Goal: Task Accomplishment & Management: Complete application form

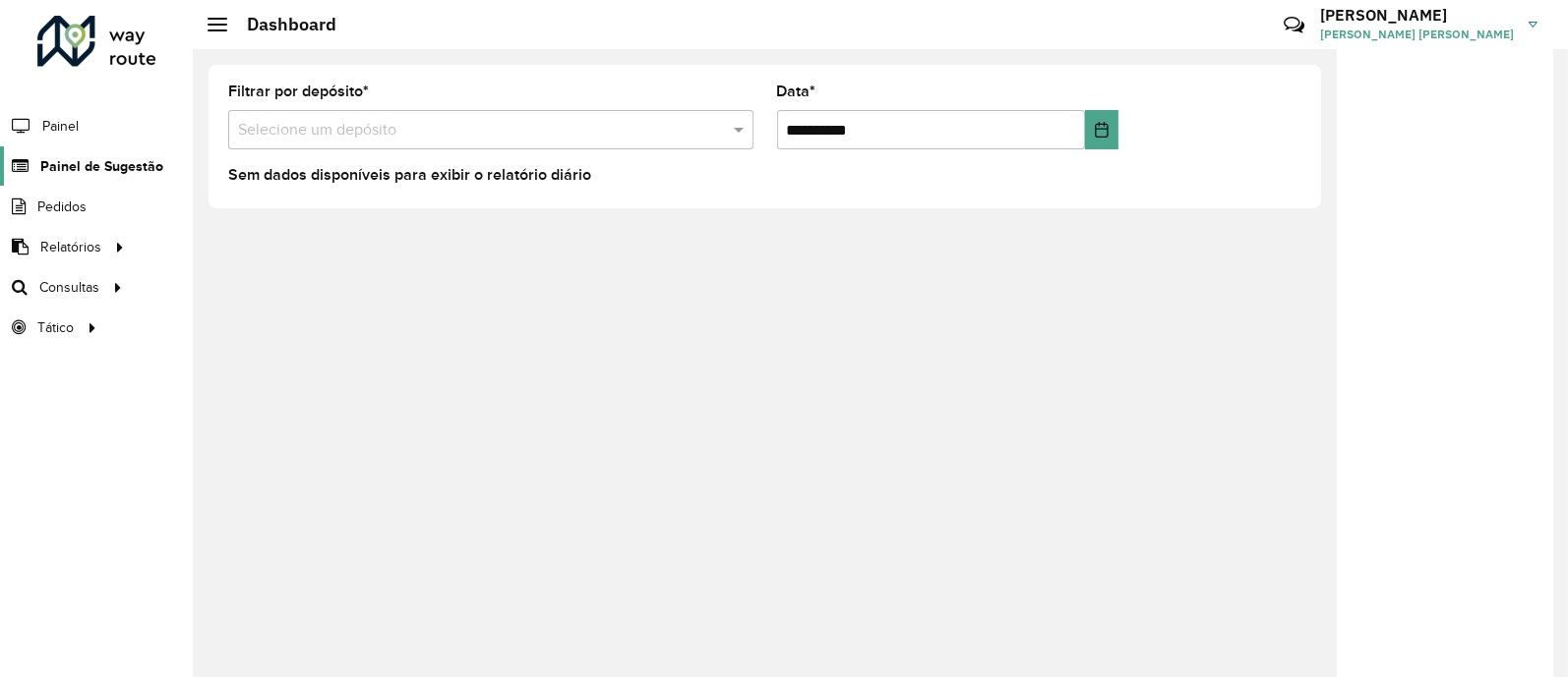
click at [69, 164] on span "Painel de Sugestão" at bounding box center [101, 166] width 123 height 21
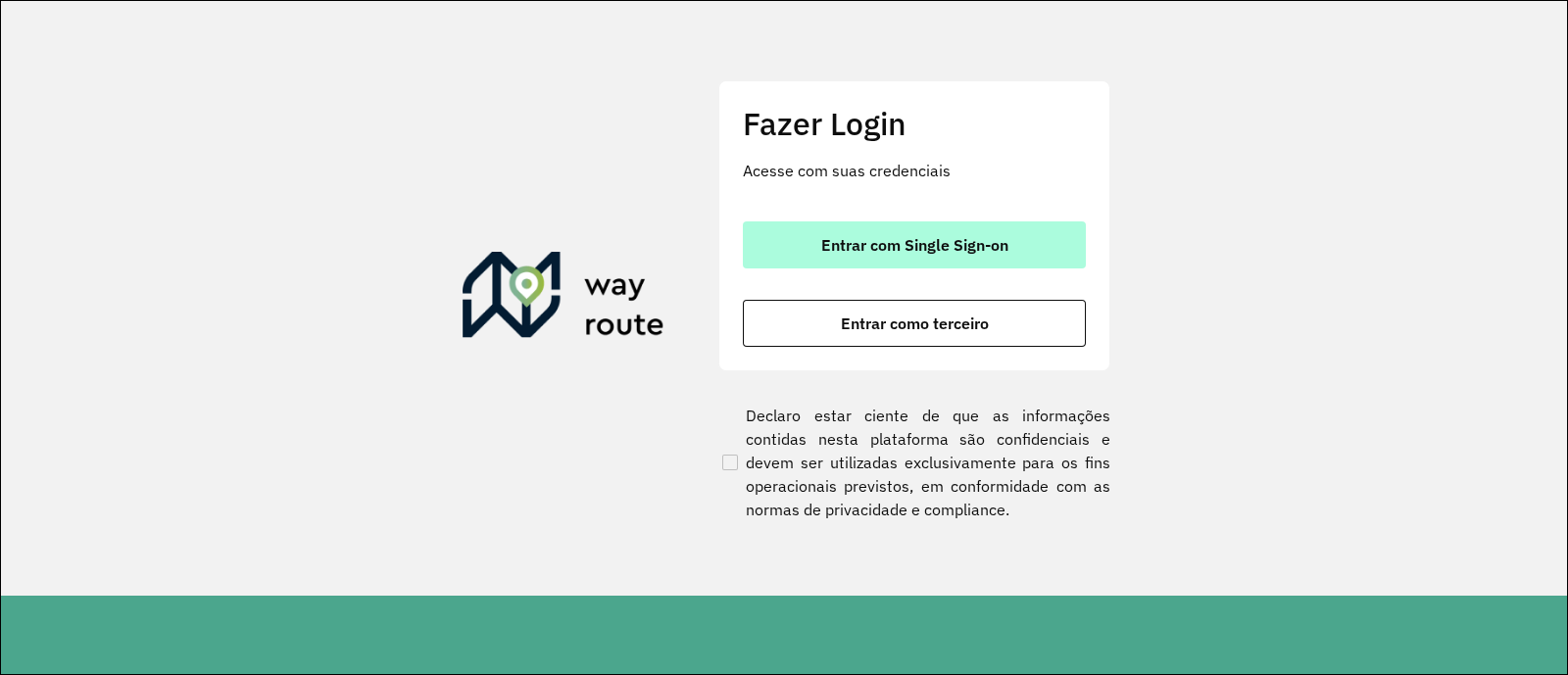
click at [894, 232] on button "Entrar com Single Sign-on" at bounding box center [914, 244] width 343 height 47
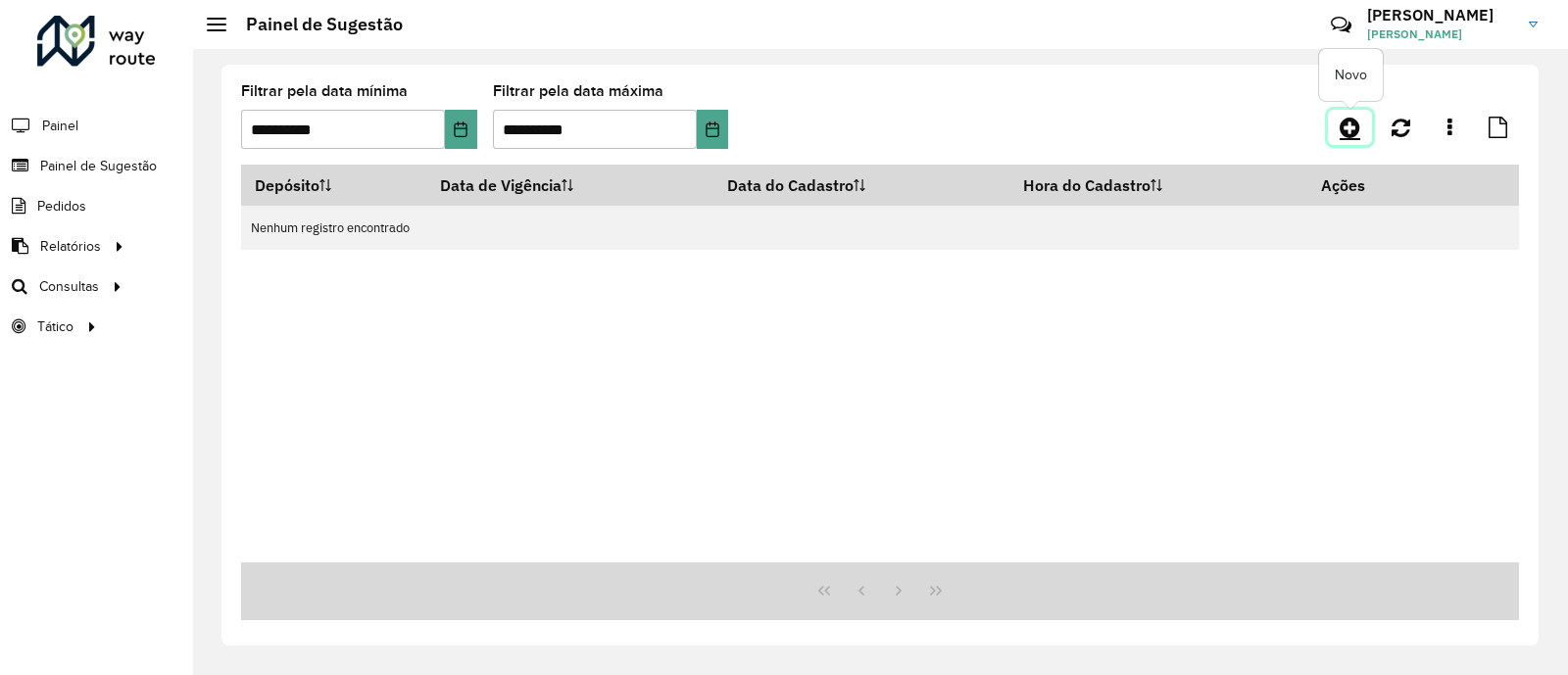
click at [1354, 129] on icon at bounding box center [1350, 127] width 21 height 24
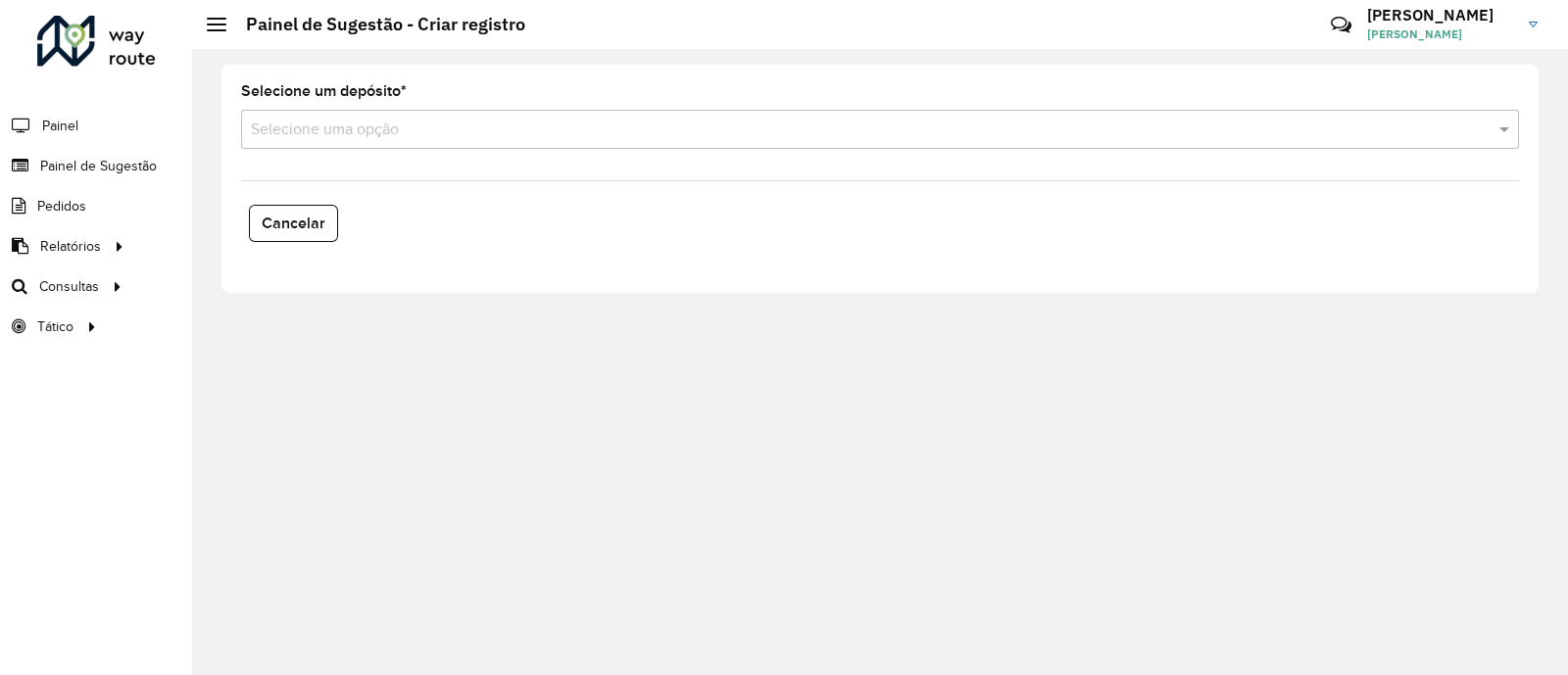
click at [468, 131] on input "text" at bounding box center [860, 130] width 1219 height 24
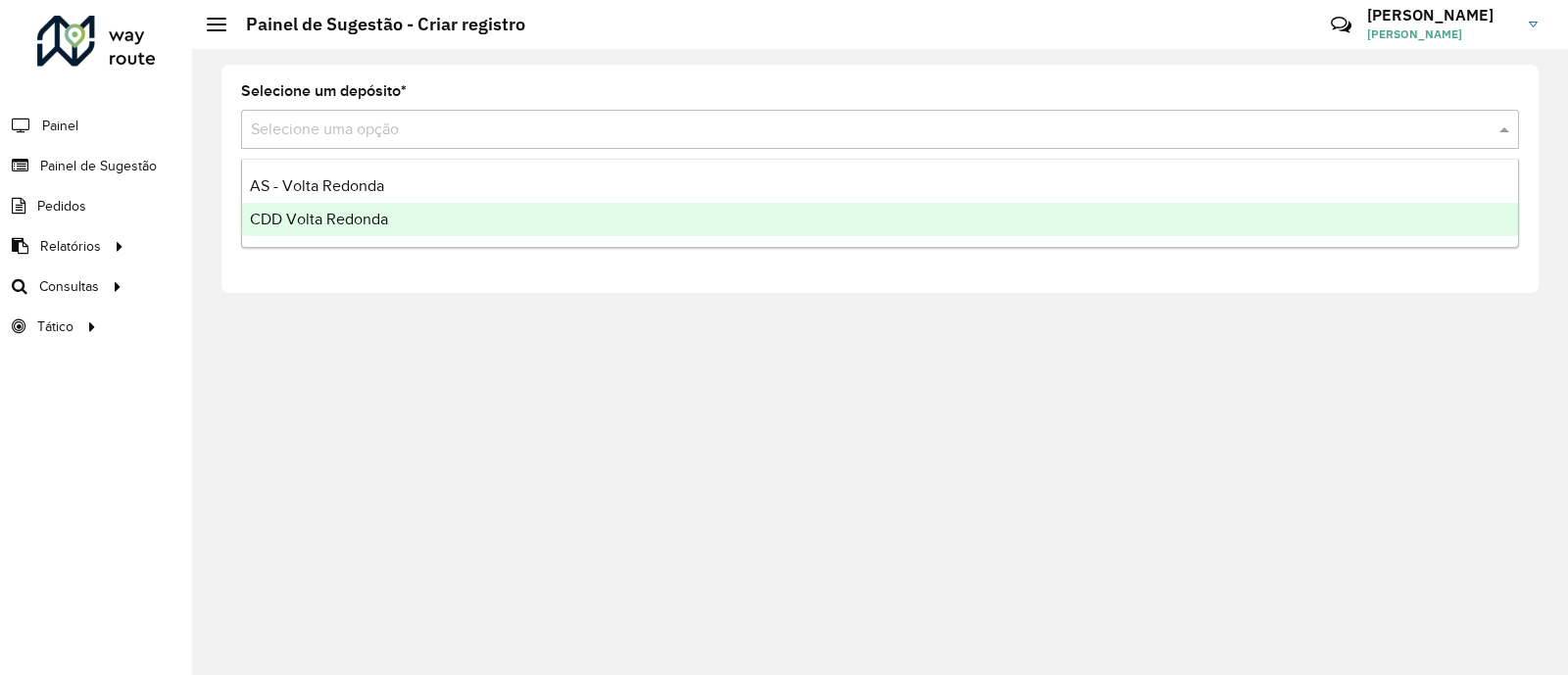
click at [298, 225] on span "CDD Volta Redonda" at bounding box center [319, 218] width 138 height 17
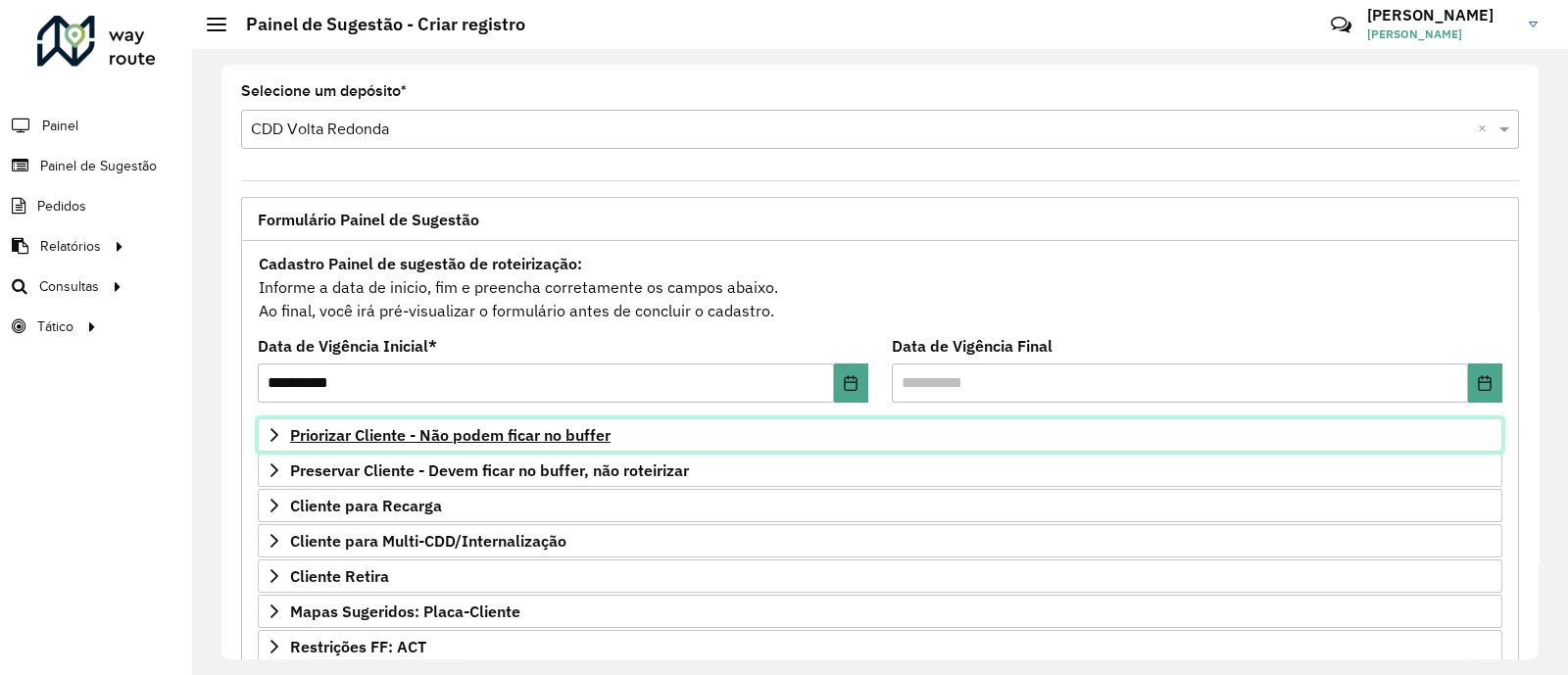
click at [302, 428] on span "Priorizar Cliente - Não podem ficar no buffer" at bounding box center [450, 435] width 321 height 16
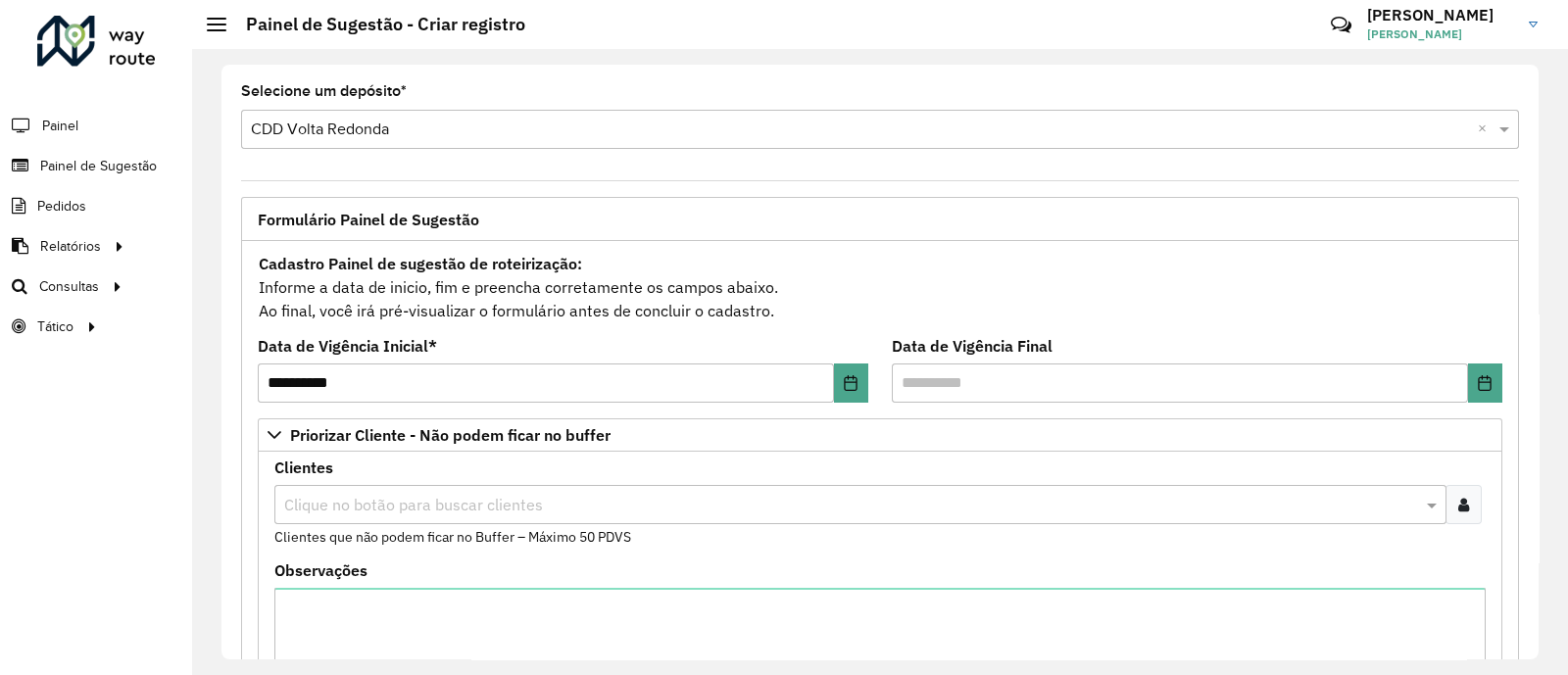
click at [1465, 504] on div at bounding box center [1463, 504] width 37 height 39
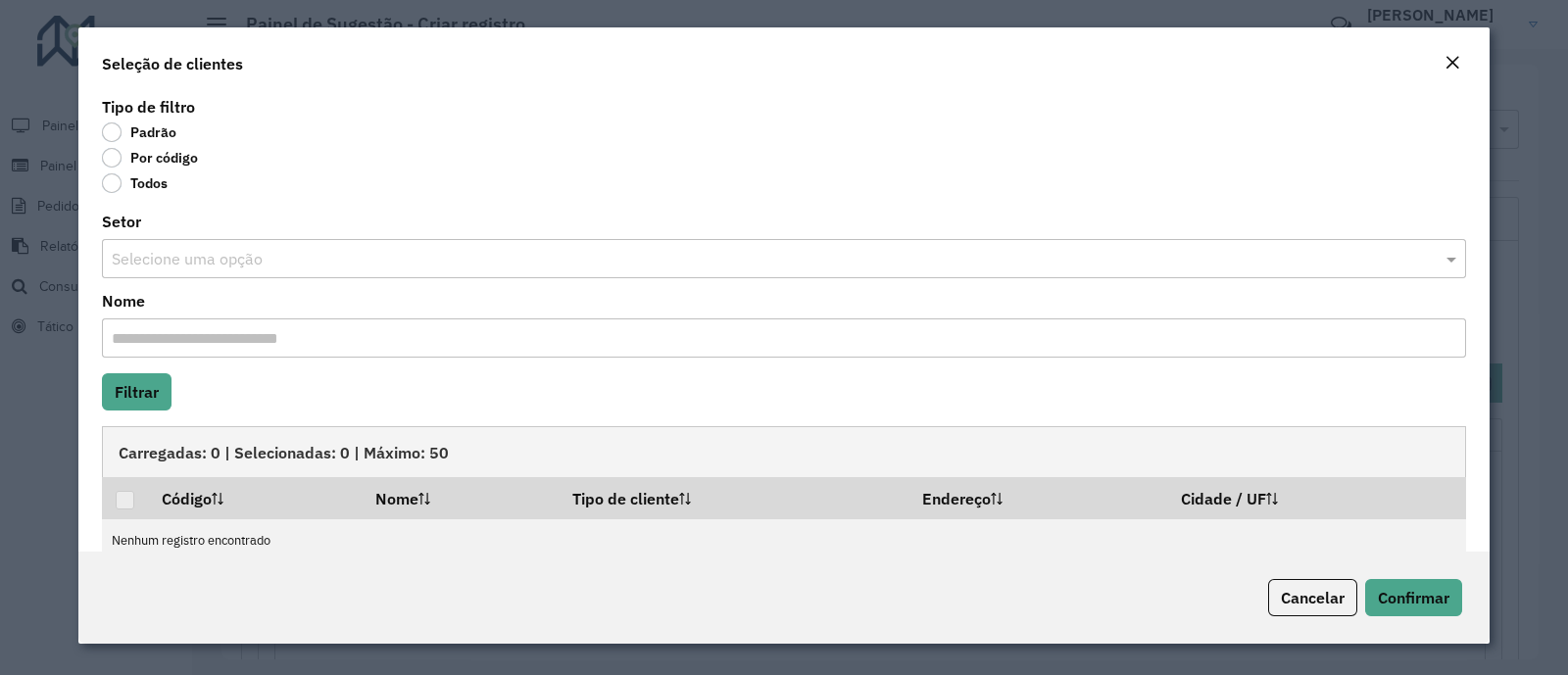
click at [162, 164] on label "Por código" at bounding box center [150, 158] width 96 height 20
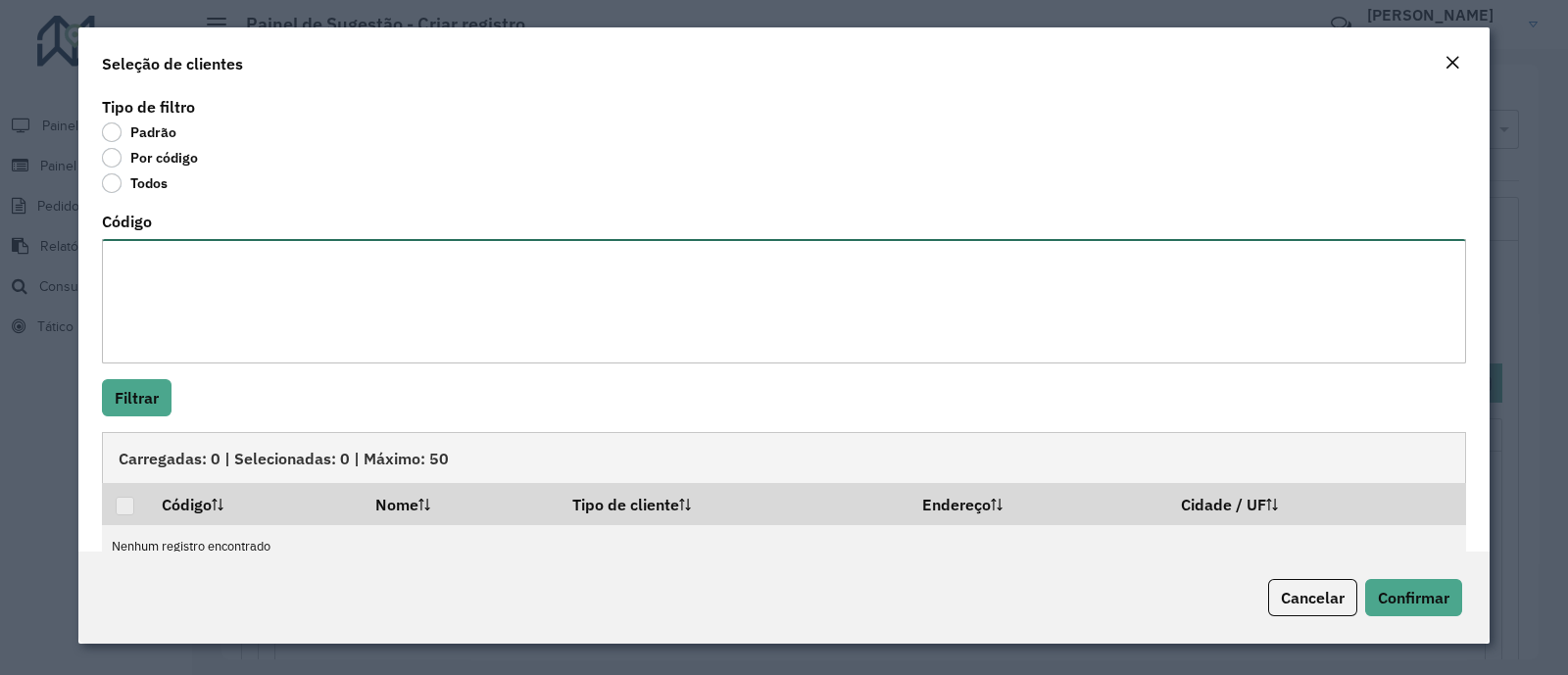
click at [193, 265] on textarea "Código" at bounding box center [784, 301] width 1364 height 124
type textarea "***** *****"
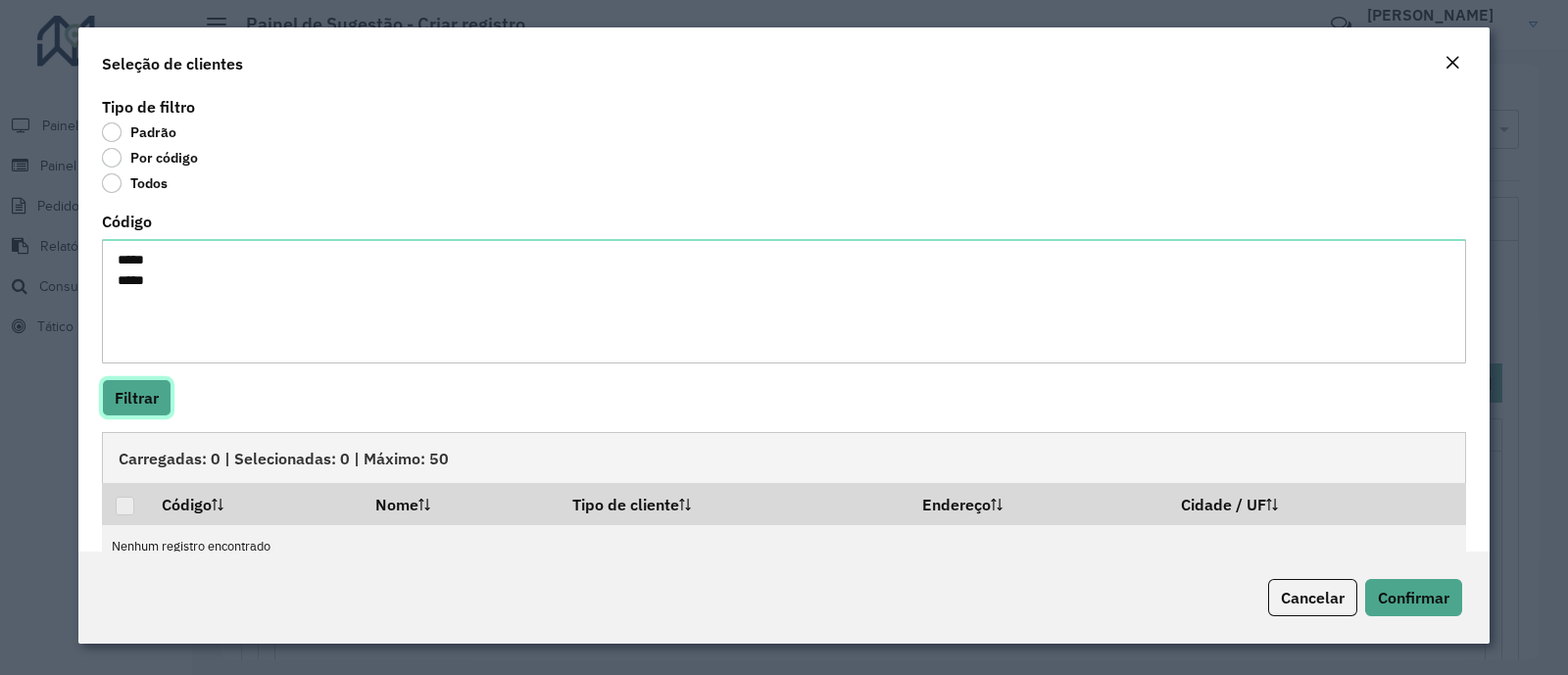
click at [129, 386] on button "Filtrar" at bounding box center [137, 398] width 69 height 38
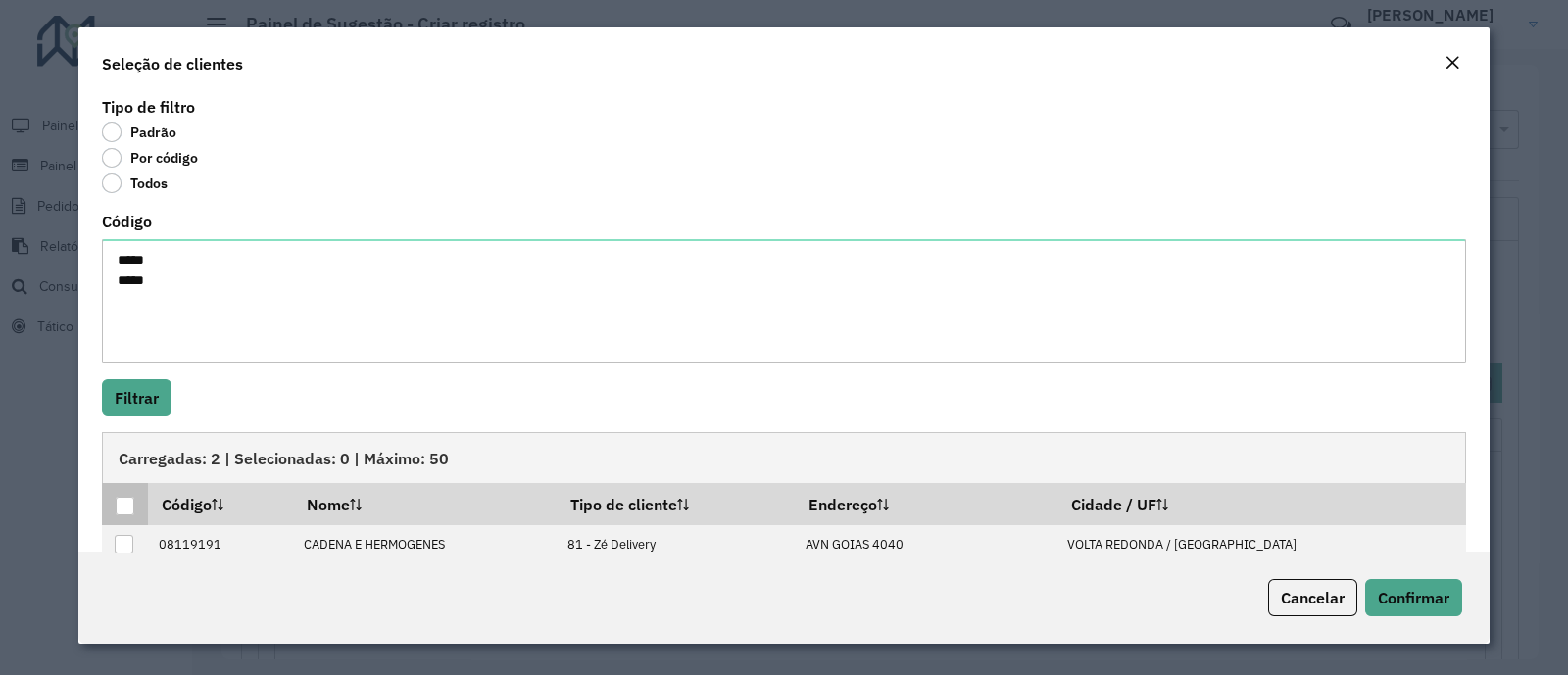
click at [134, 501] on div at bounding box center [125, 507] width 20 height 20
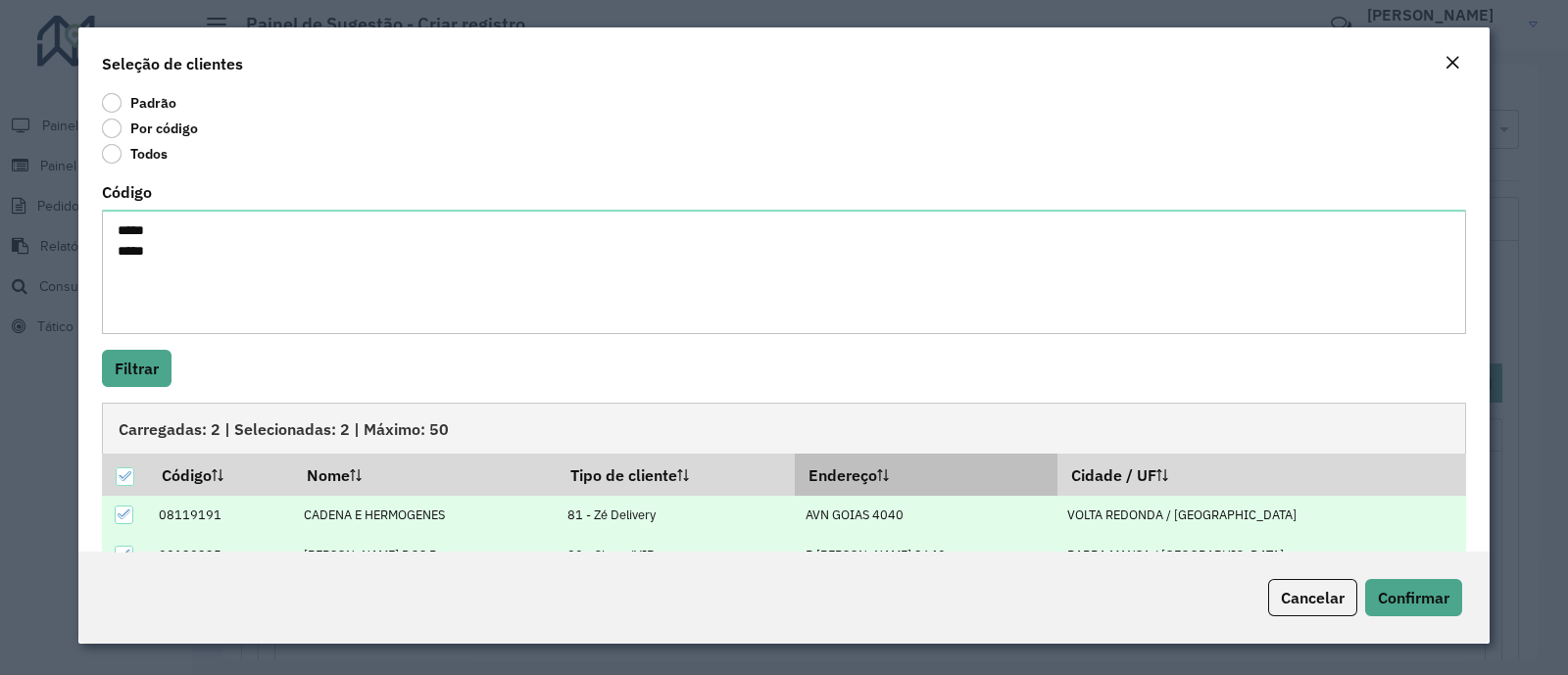
scroll to position [76, 0]
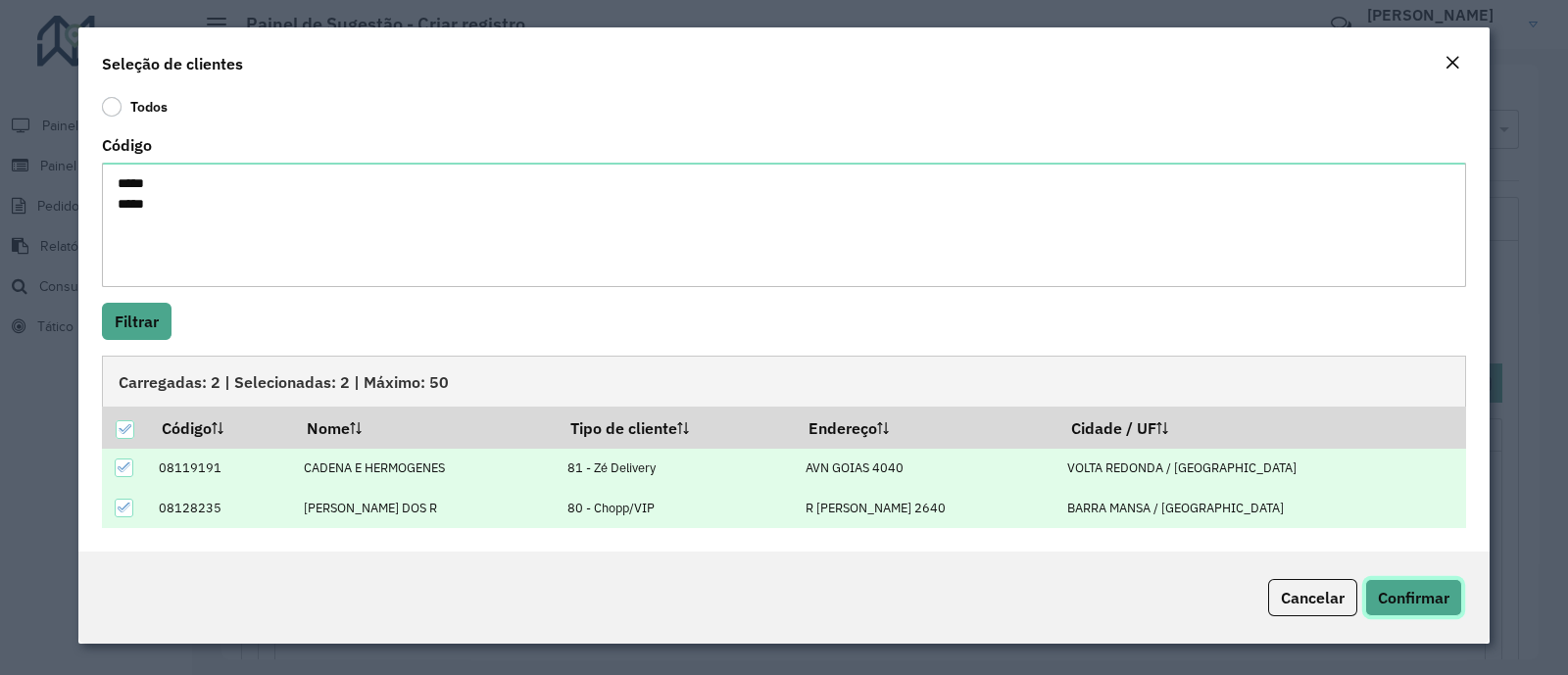
click at [1422, 594] on span "Confirmar" at bounding box center [1413, 598] width 71 height 20
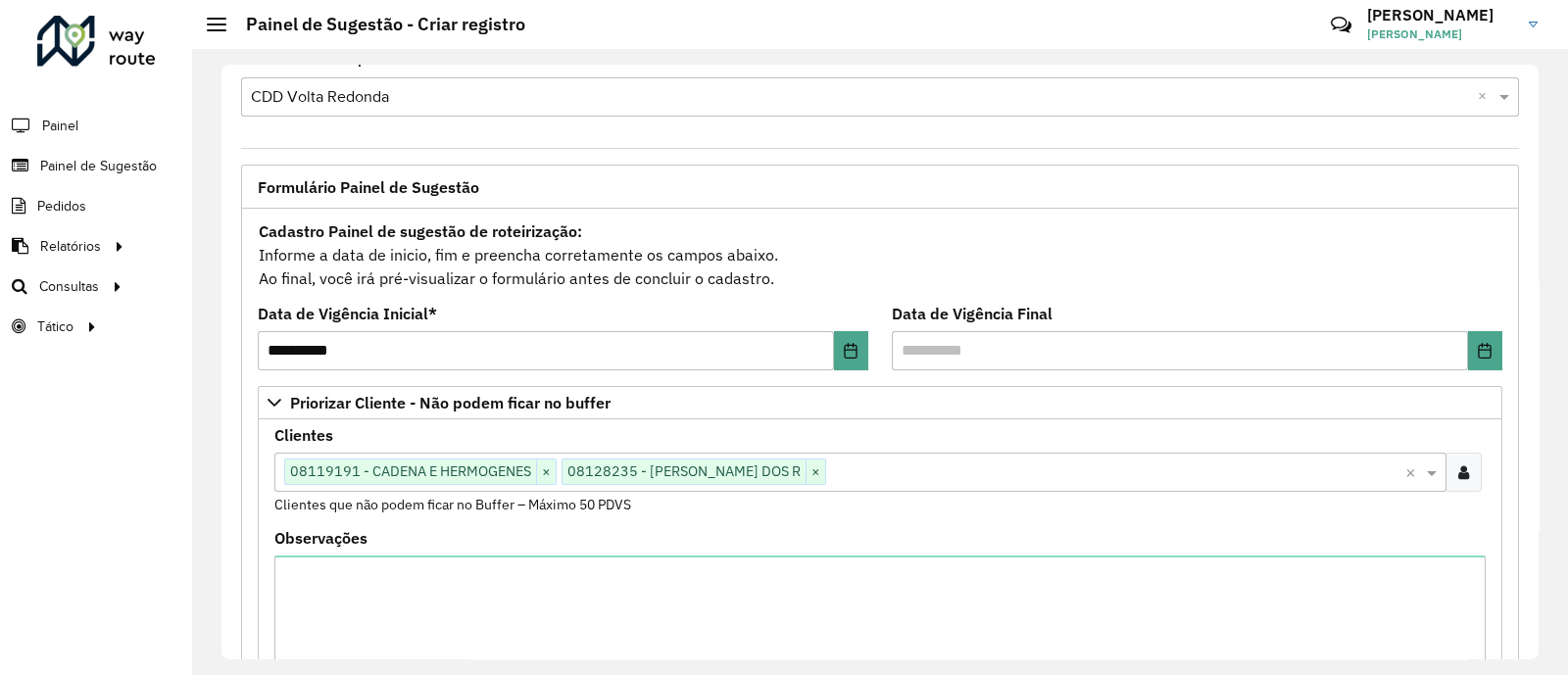
scroll to position [121, 0]
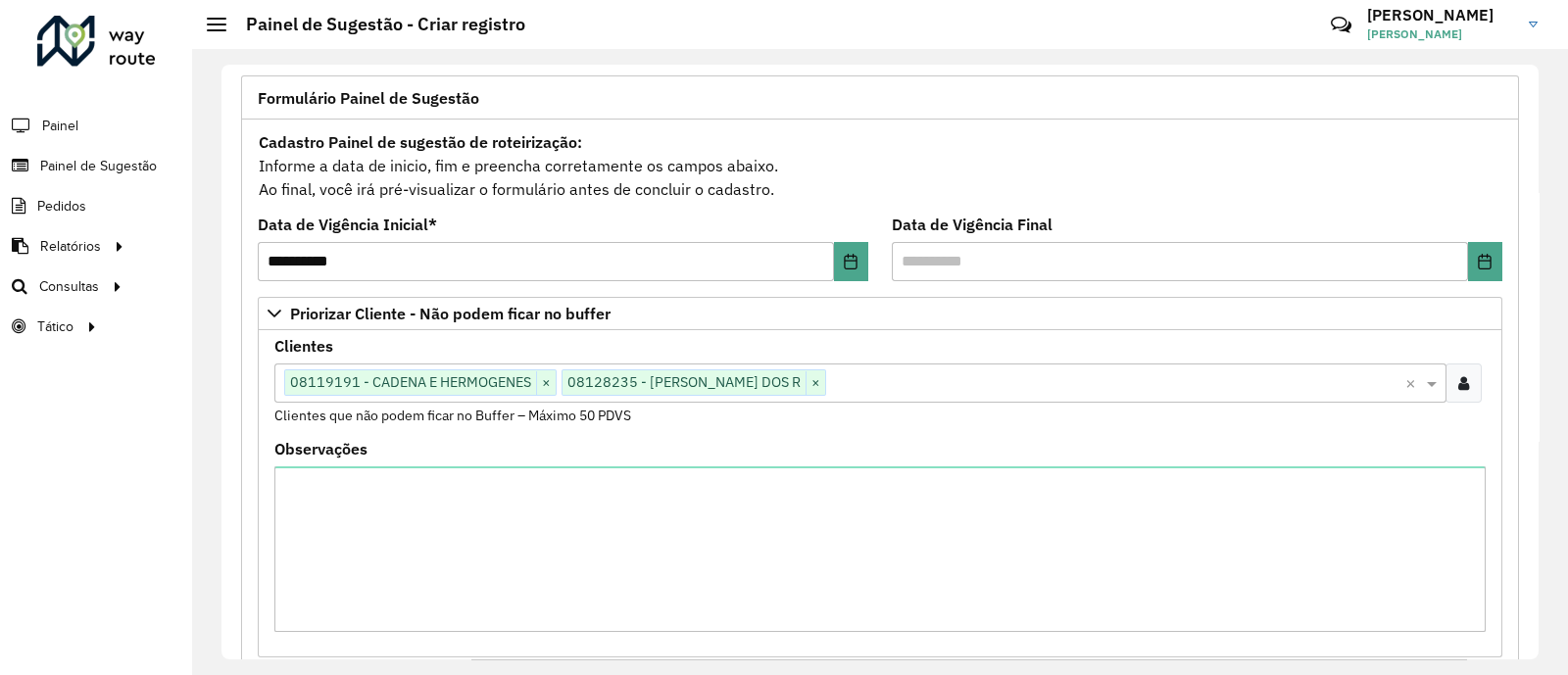
click at [1475, 383] on div at bounding box center [1463, 382] width 37 height 39
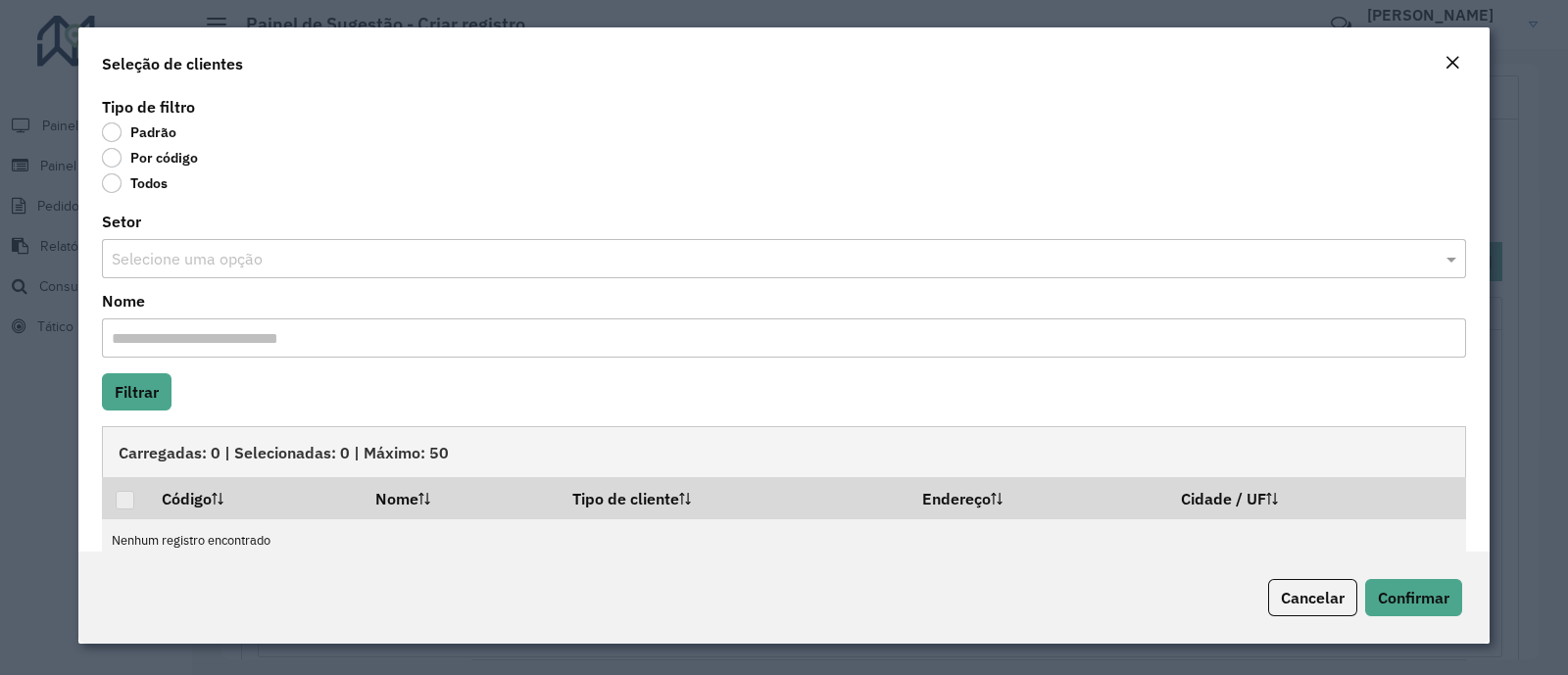
click at [155, 158] on label "Por código" at bounding box center [150, 158] width 96 height 20
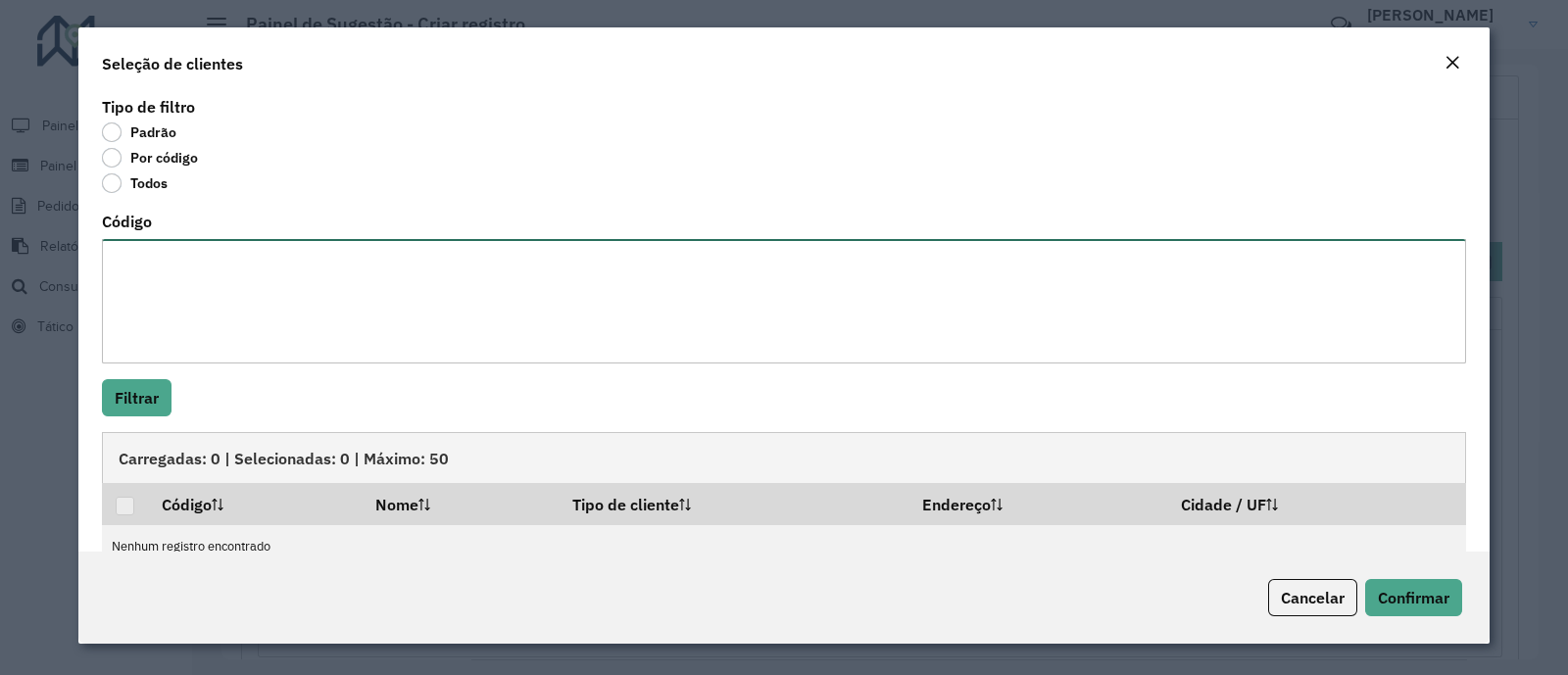
click at [194, 279] on textarea "Código" at bounding box center [784, 301] width 1364 height 124
type textarea "***** *****"
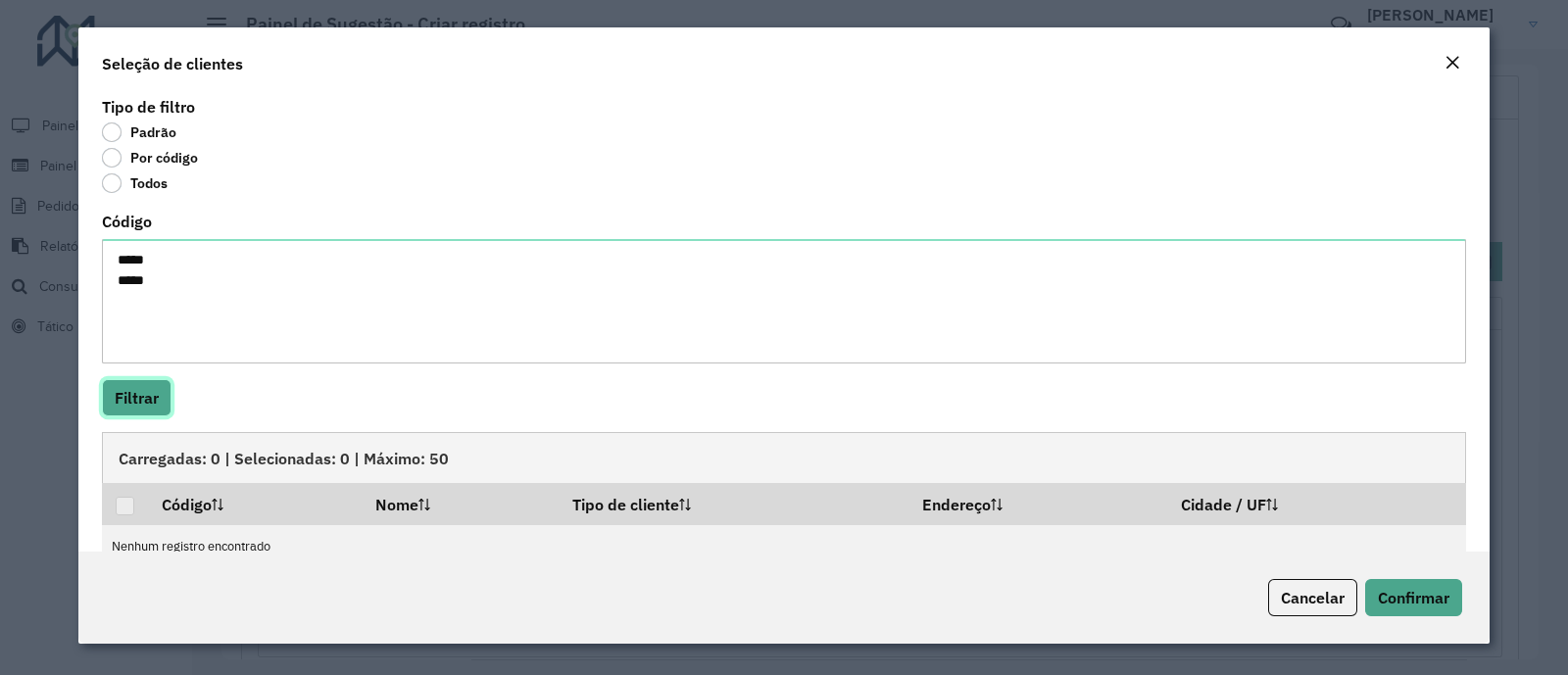
click at [167, 406] on button "Filtrar" at bounding box center [137, 398] width 69 height 38
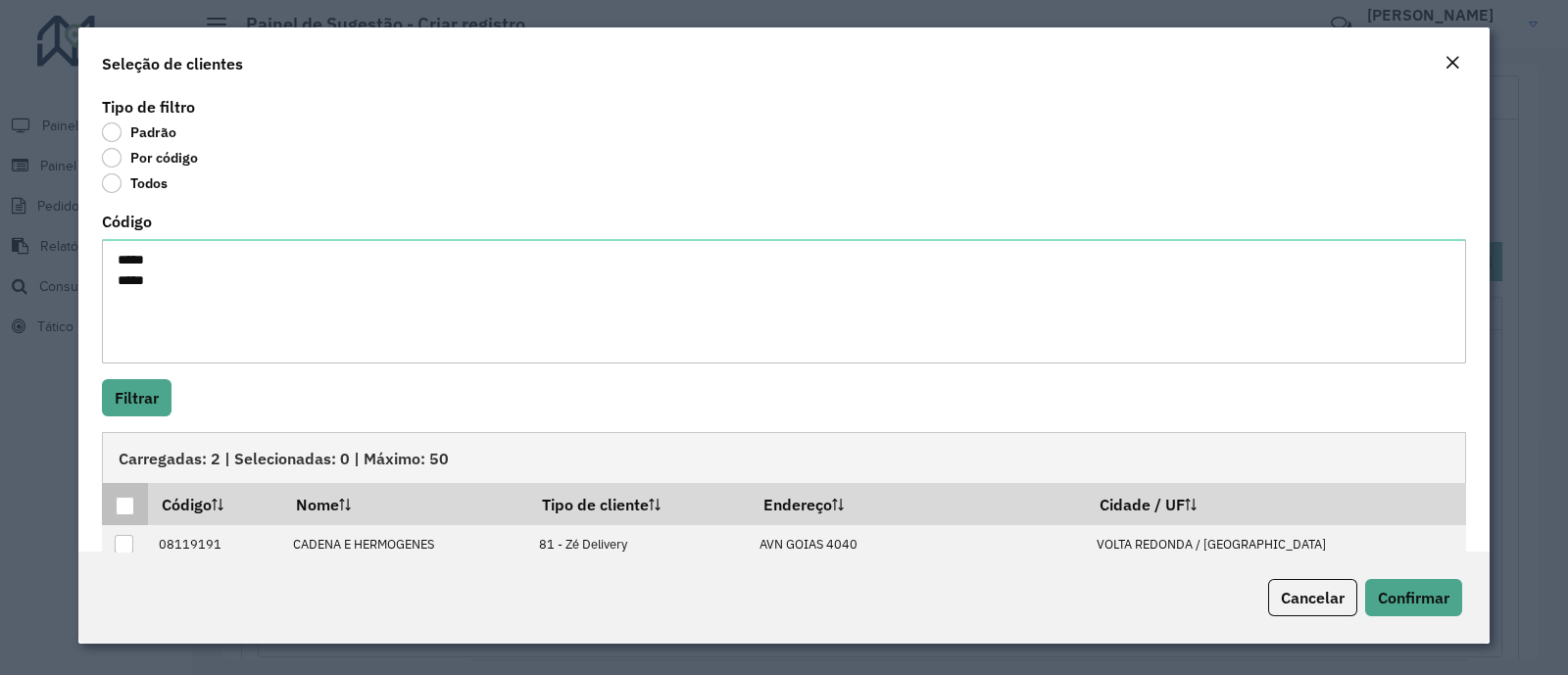
click at [122, 509] on div at bounding box center [124, 506] width 19 height 19
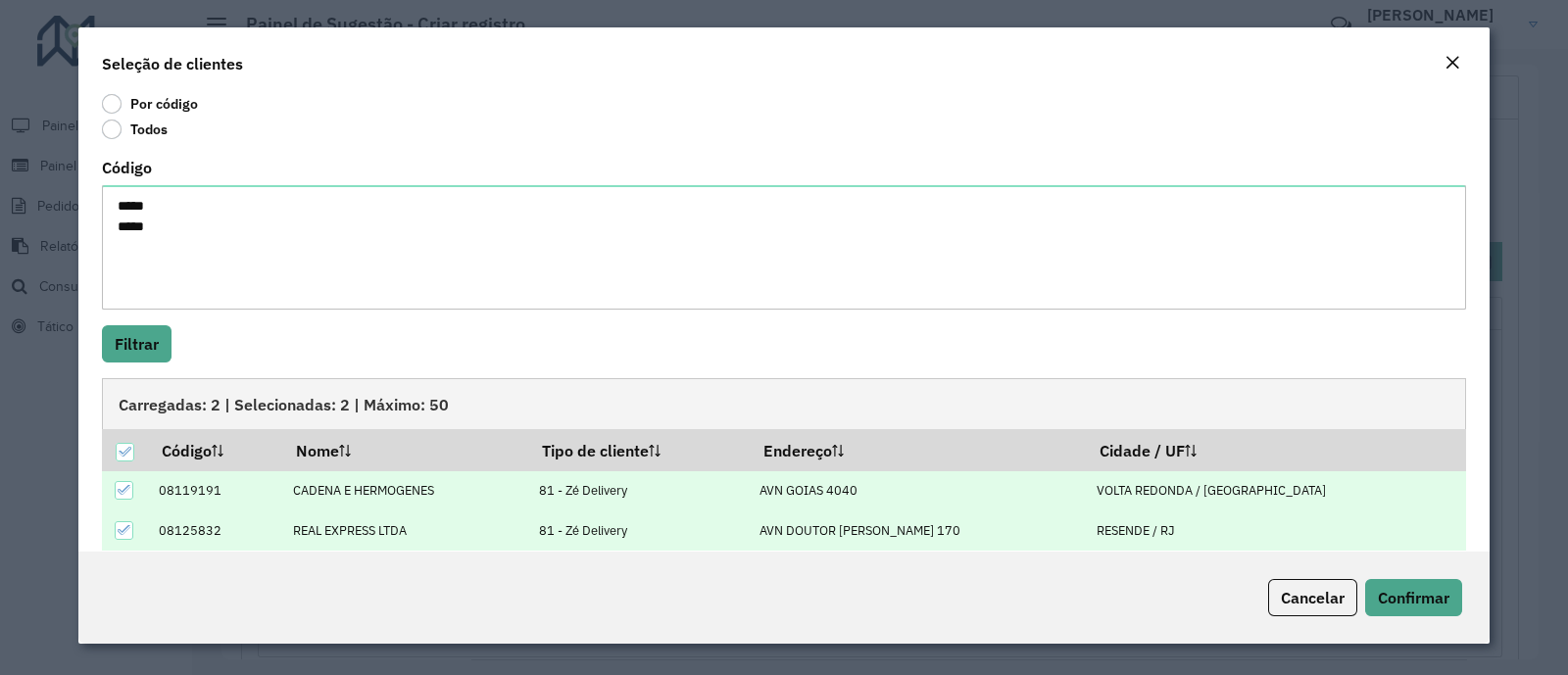
scroll to position [76, 0]
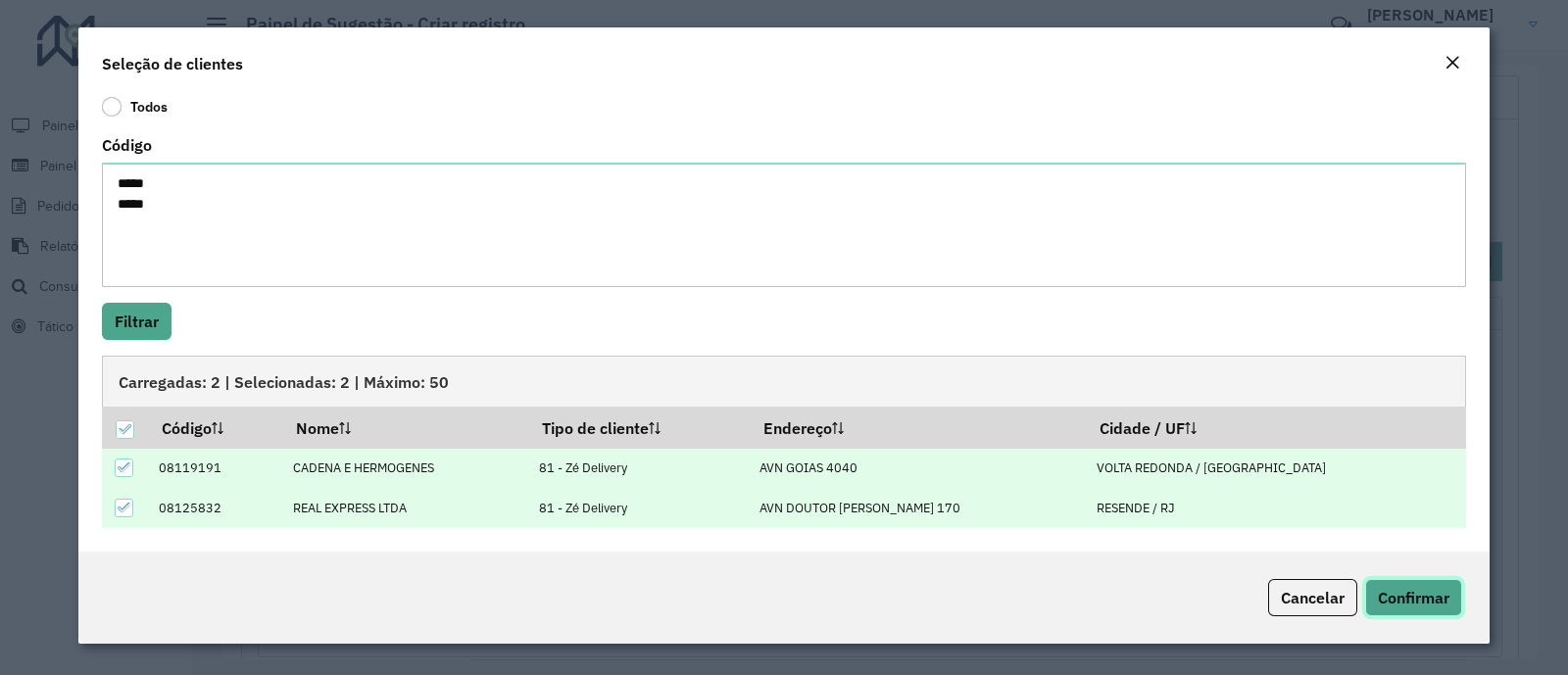
click at [1403, 589] on span "Confirmar" at bounding box center [1413, 598] width 71 height 20
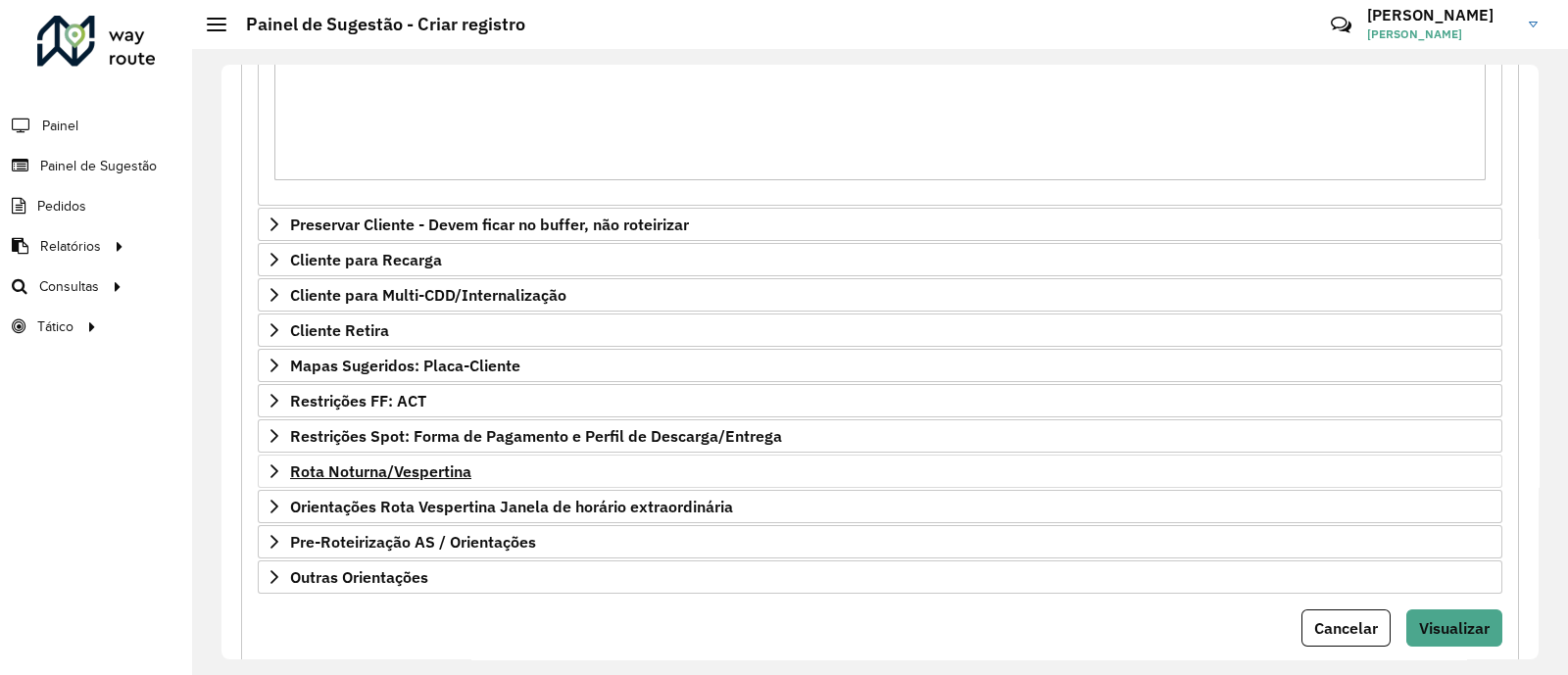
scroll to position [624, 0]
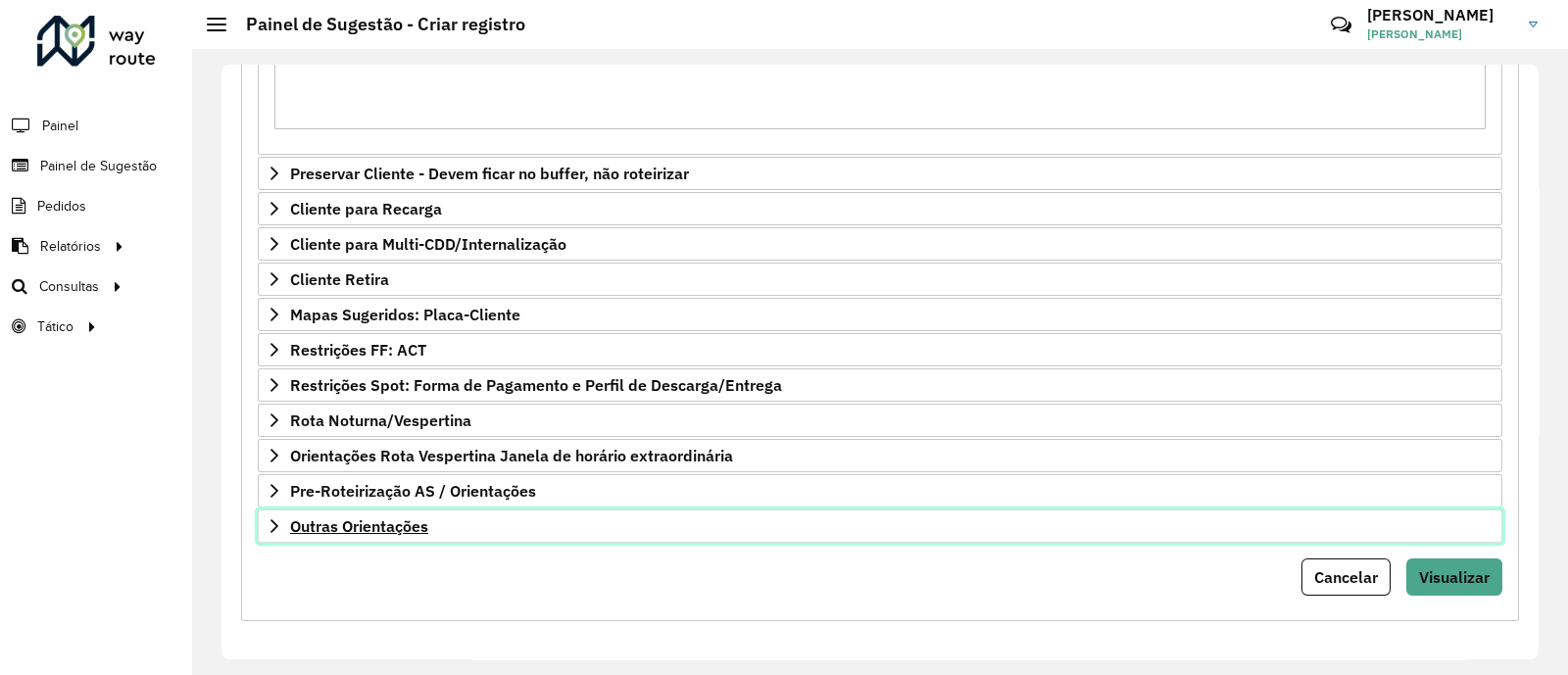
click at [367, 518] on span "Outras Orientações" at bounding box center [358, 526] width 138 height 16
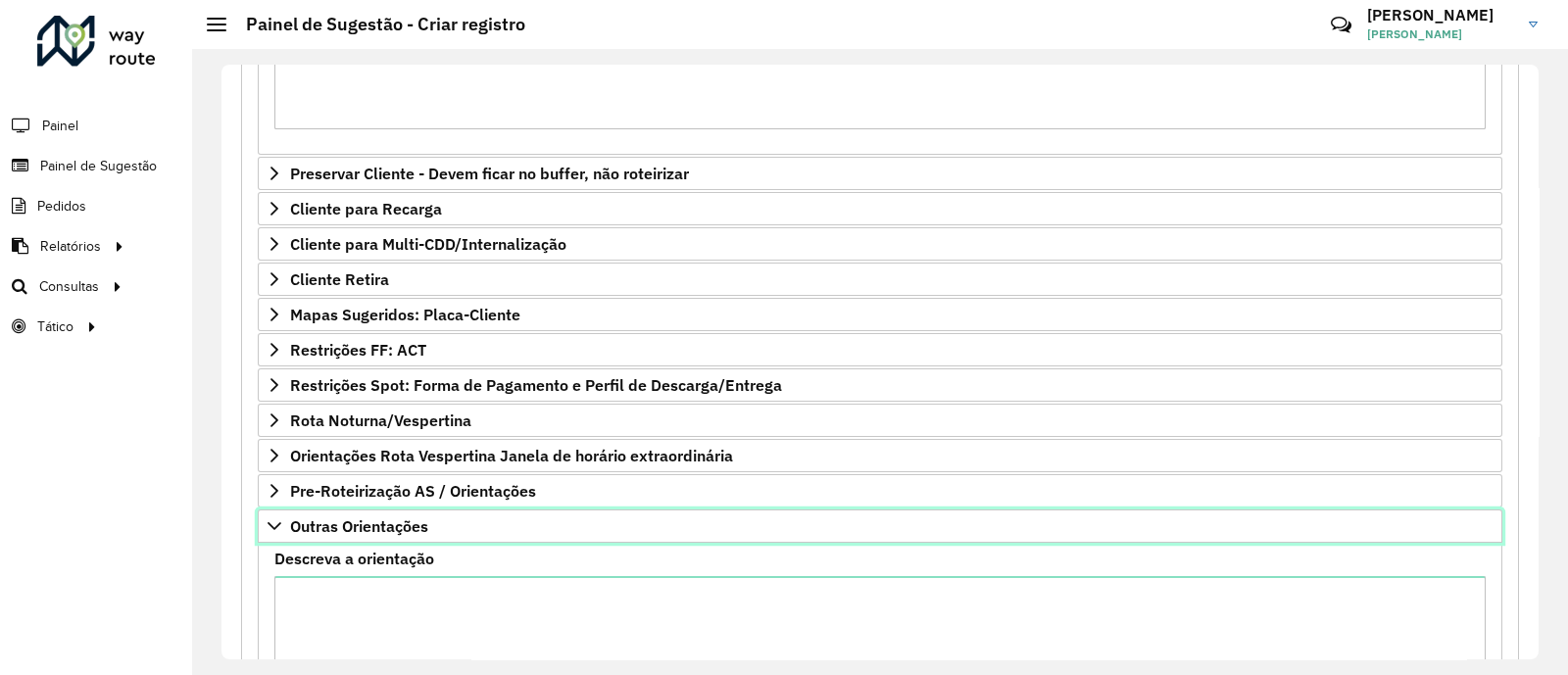
scroll to position [746, 0]
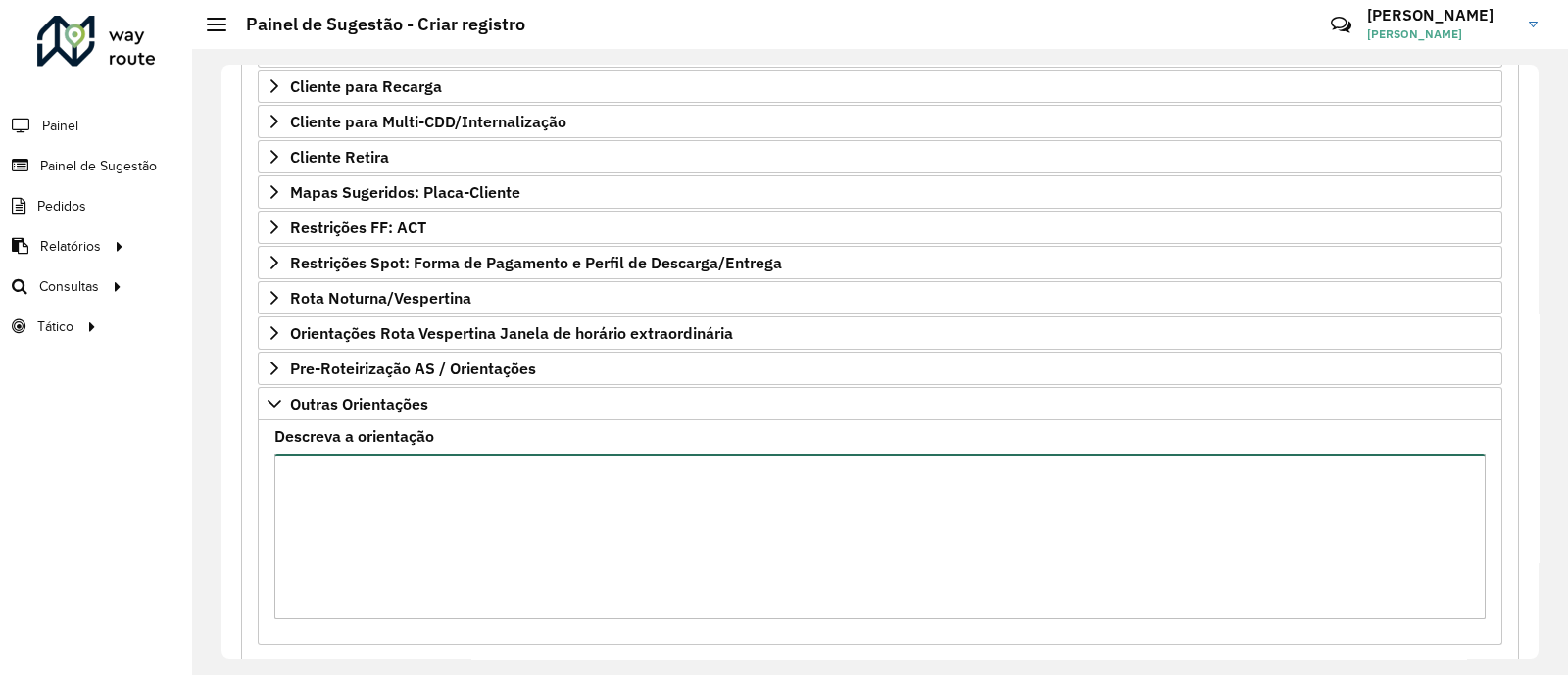
click at [381, 475] on textarea "Descreva a orientação" at bounding box center [879, 536] width 1211 height 166
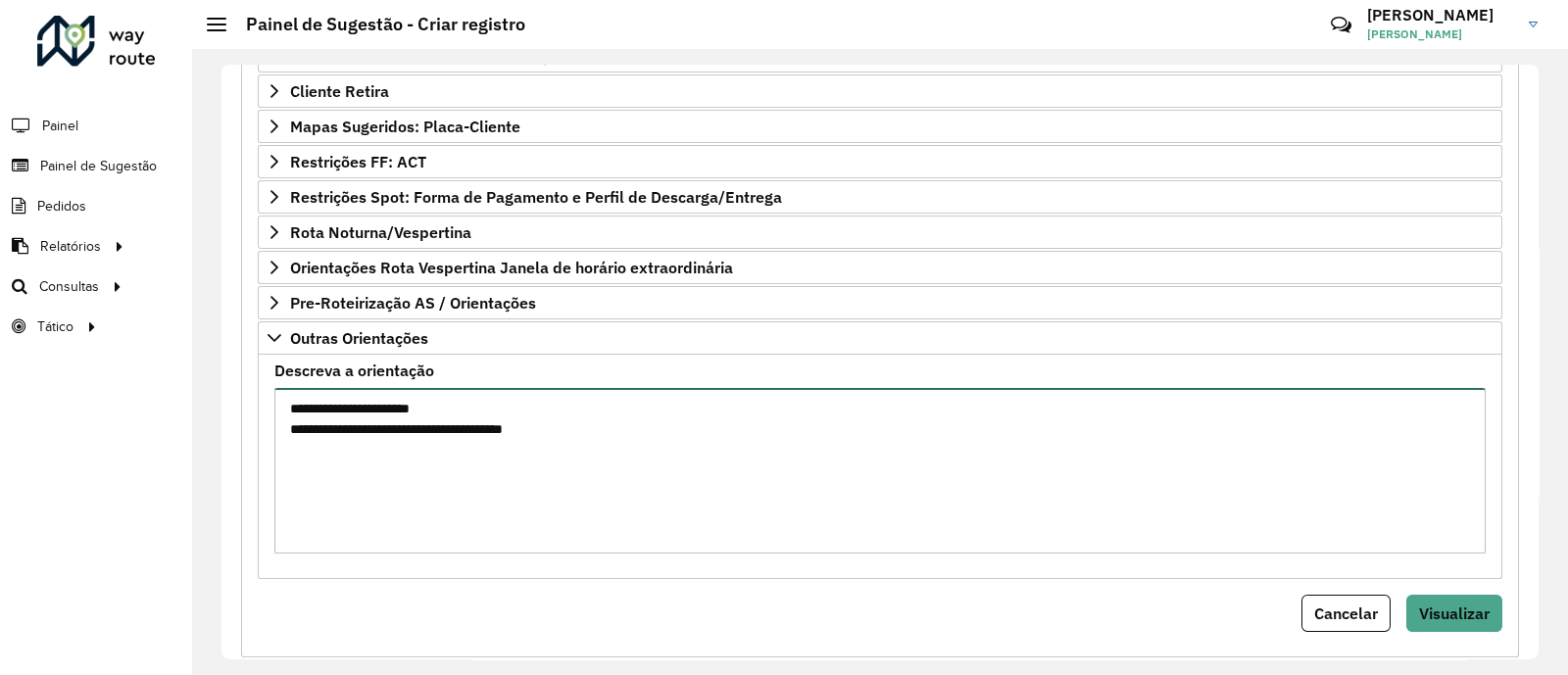
scroll to position [849, 0]
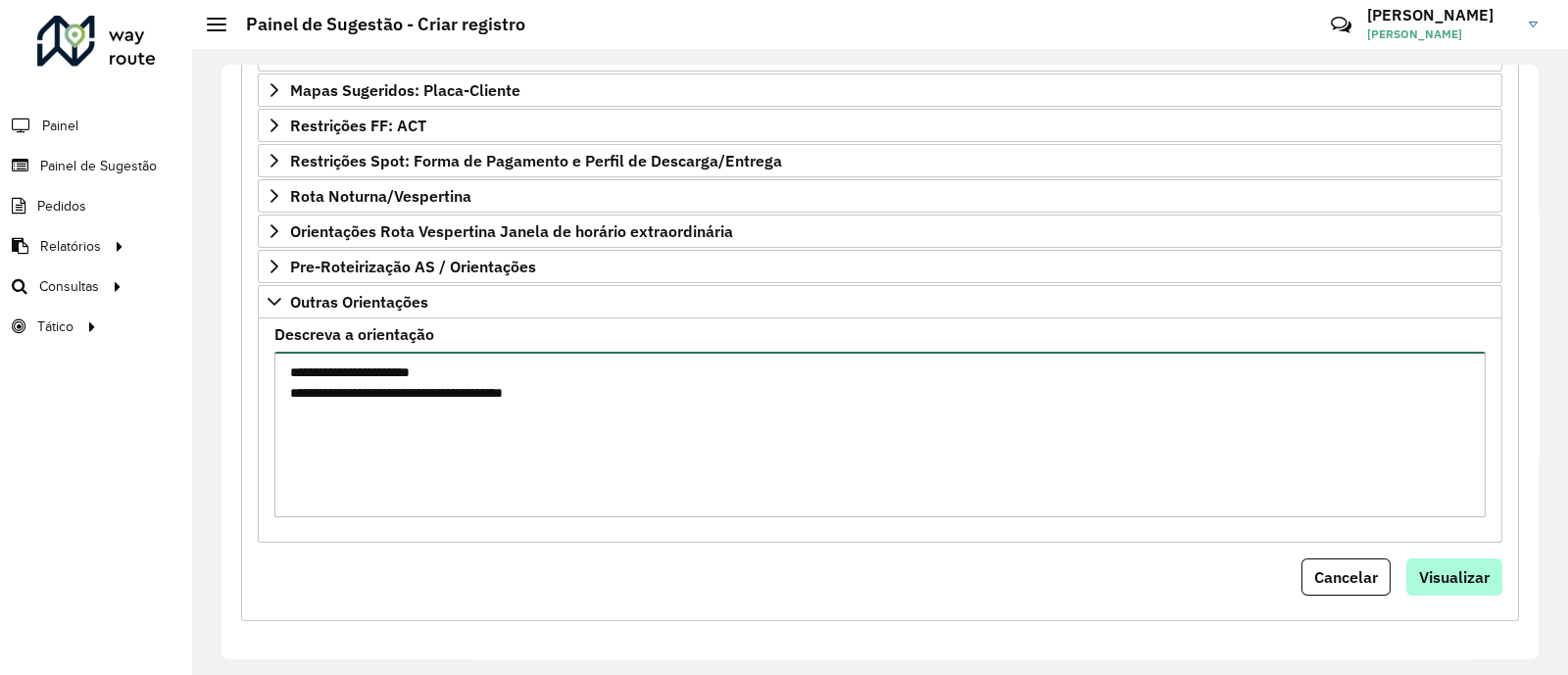
type textarea "**********"
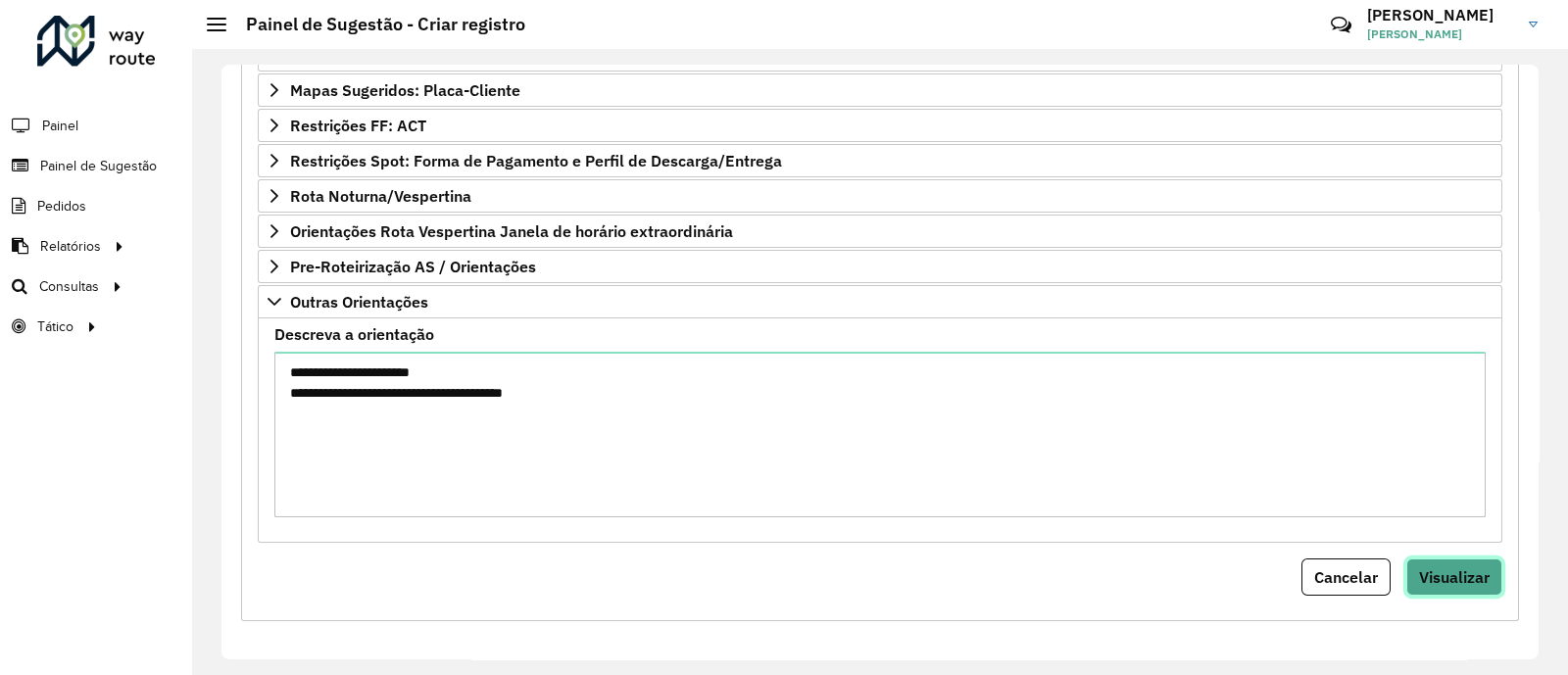
click at [1429, 568] on span "Visualizar" at bounding box center [1454, 578] width 70 height 20
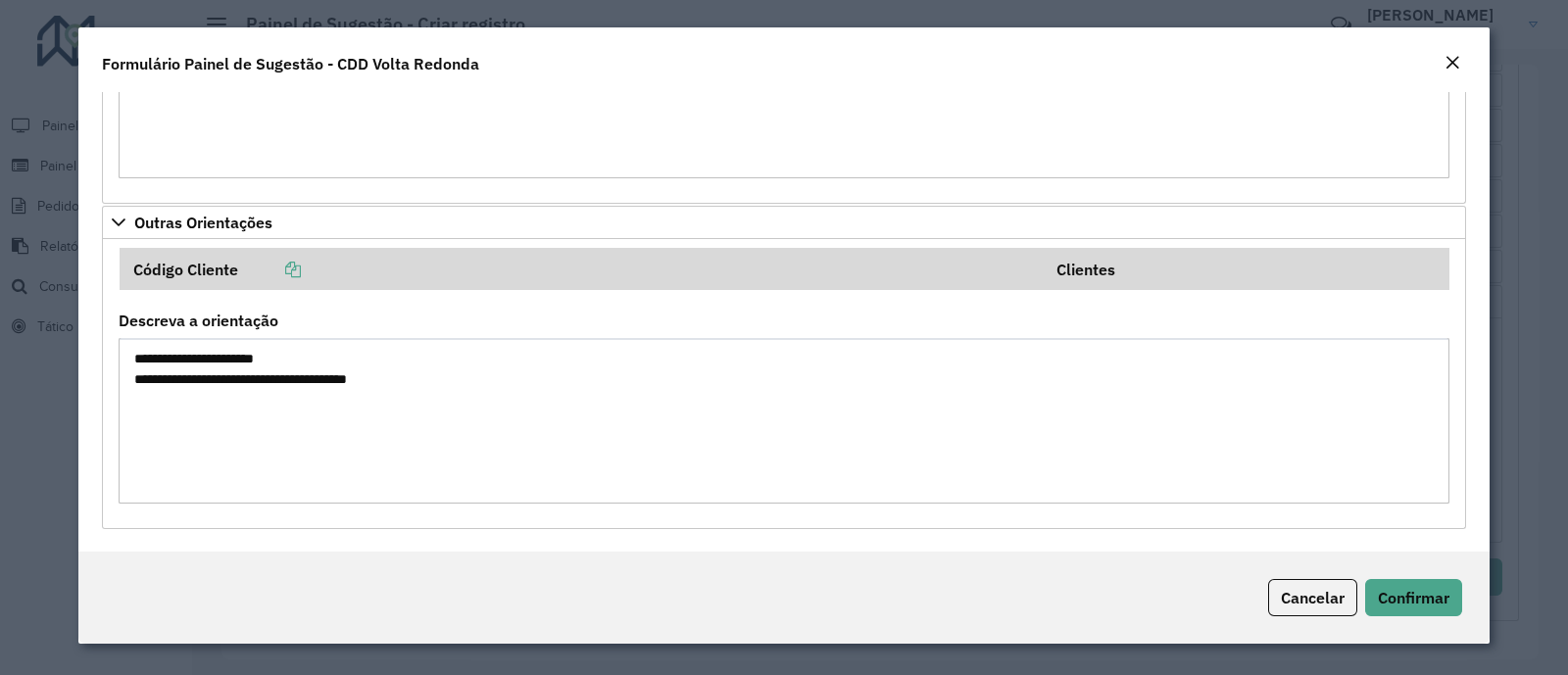
scroll to position [457, 0]
click at [1420, 608] on button "Confirmar" at bounding box center [1413, 598] width 97 height 38
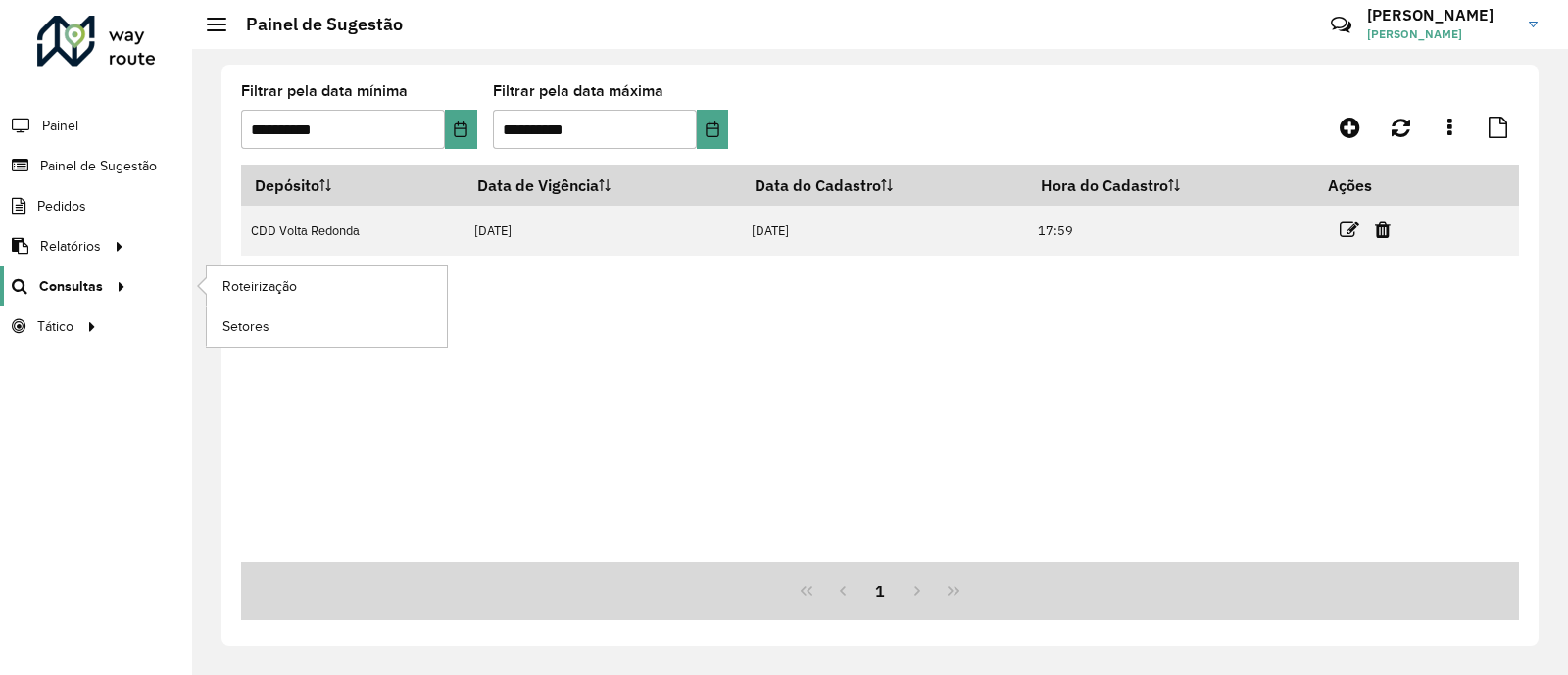
click at [93, 281] on span "Consultas" at bounding box center [70, 286] width 64 height 21
click at [269, 333] on span "Setores" at bounding box center [246, 327] width 48 height 21
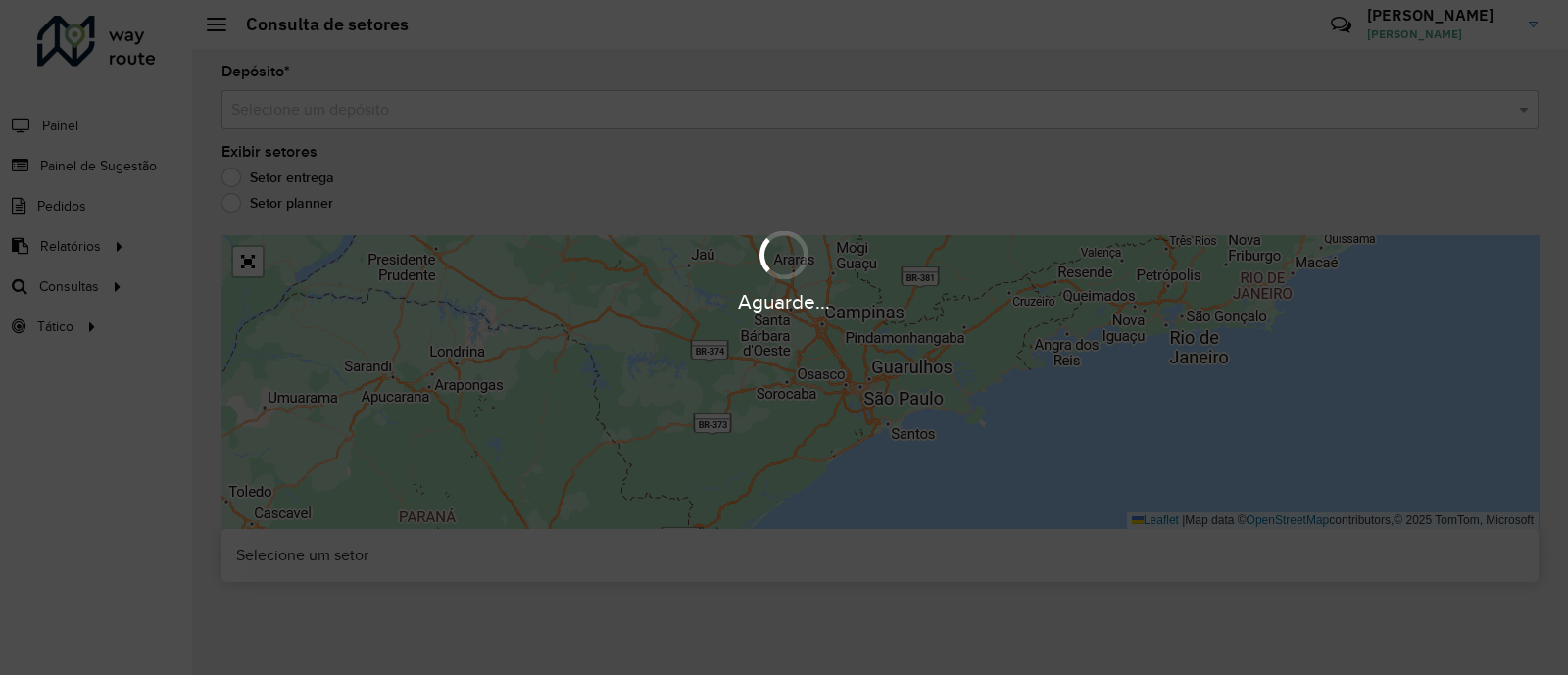
click at [470, 119] on div "Aguarde..." at bounding box center [784, 338] width 1568 height 675
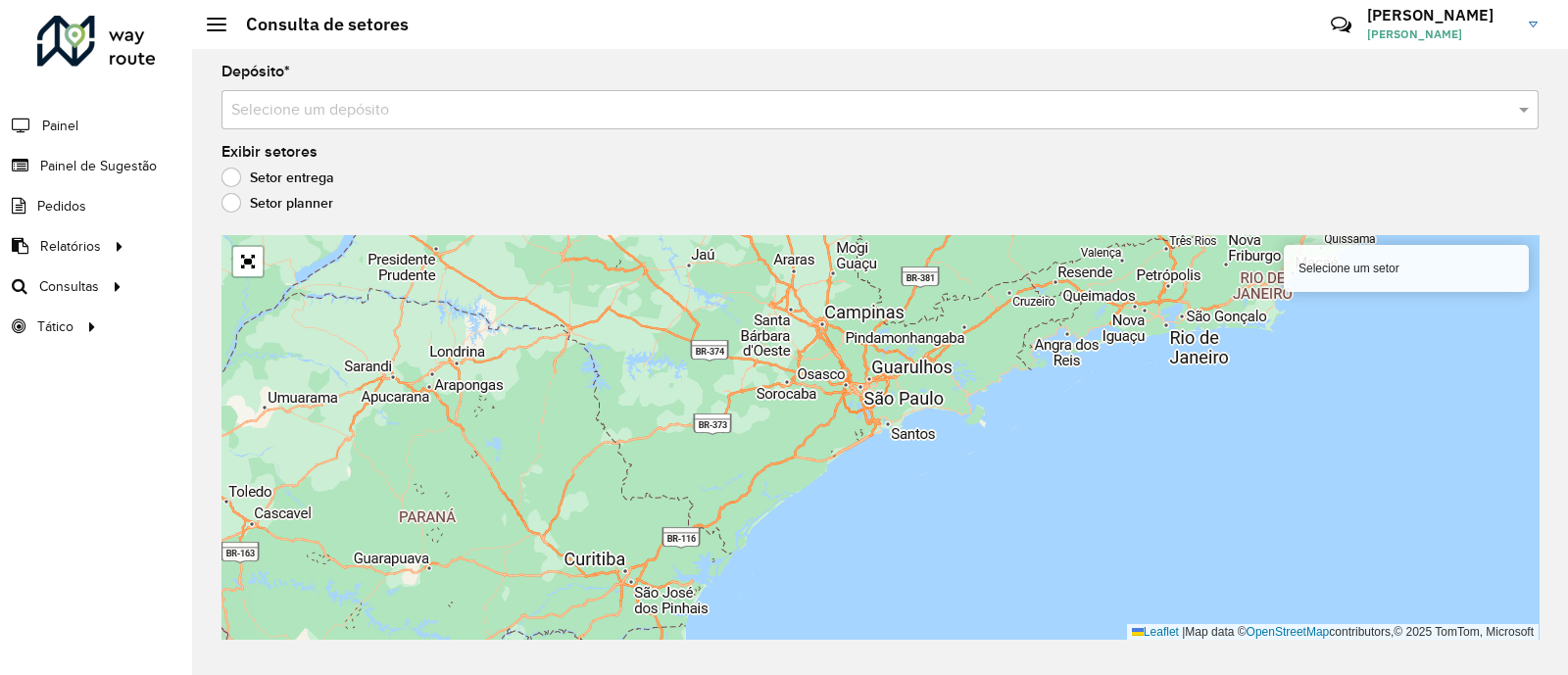
click at [470, 119] on input "text" at bounding box center [860, 111] width 1258 height 24
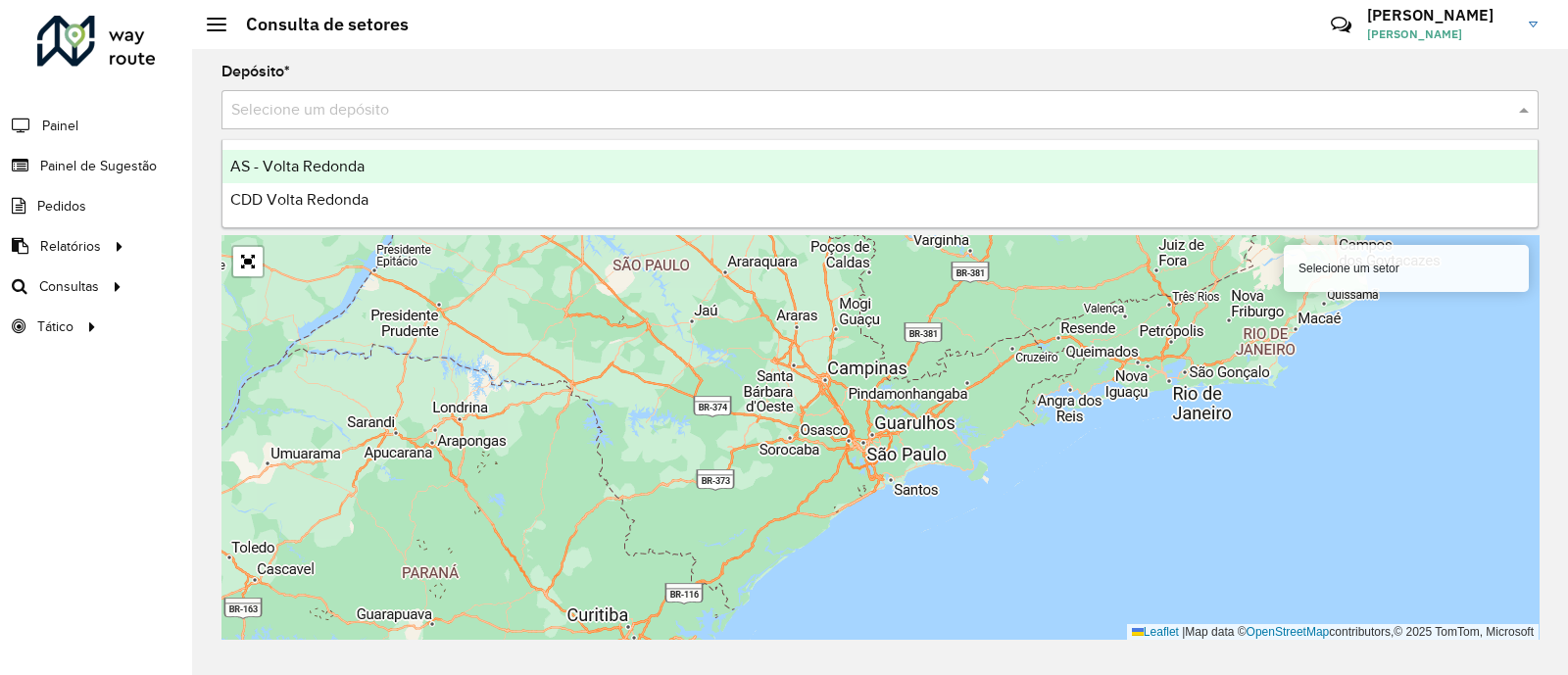
click at [357, 168] on span "AS - Volta Redonda" at bounding box center [297, 166] width 134 height 17
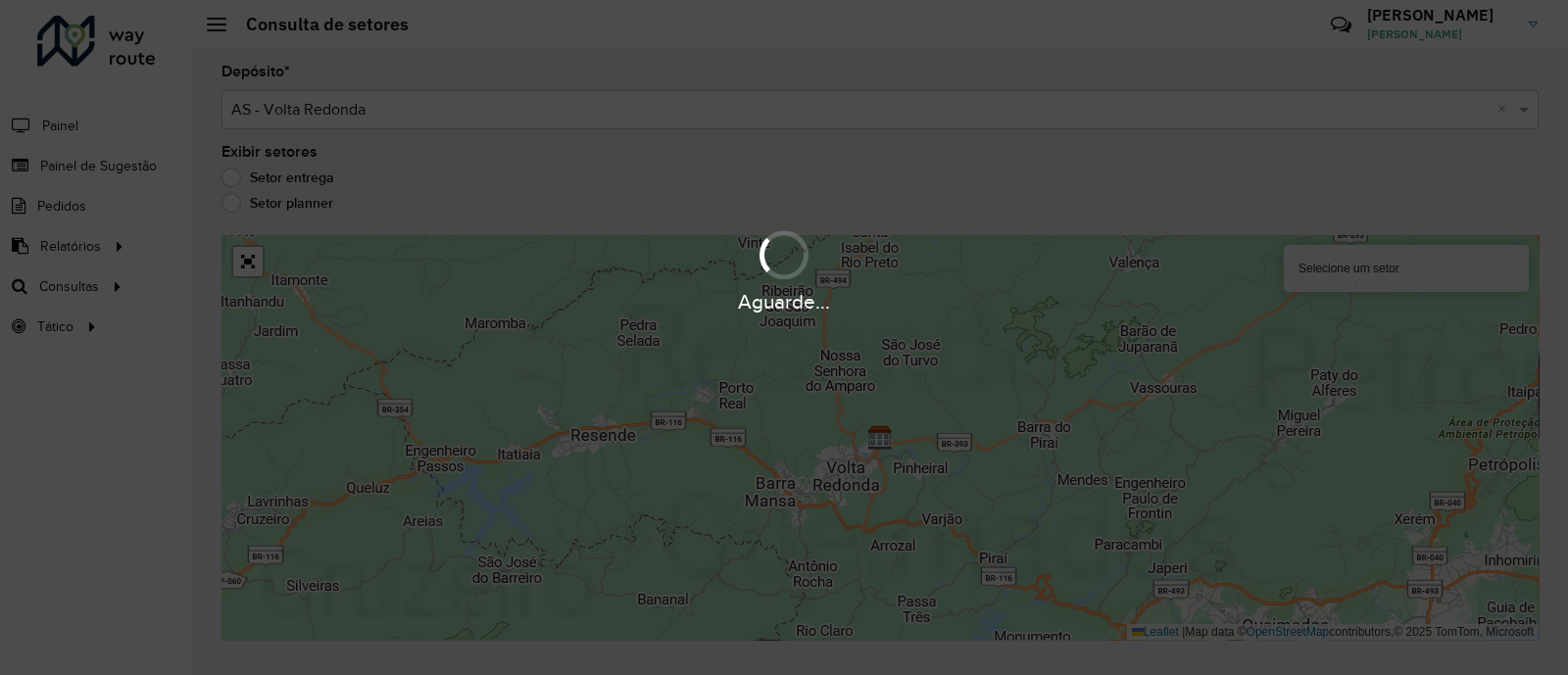
click at [391, 113] on div "Aguarde..." at bounding box center [784, 338] width 1568 height 675
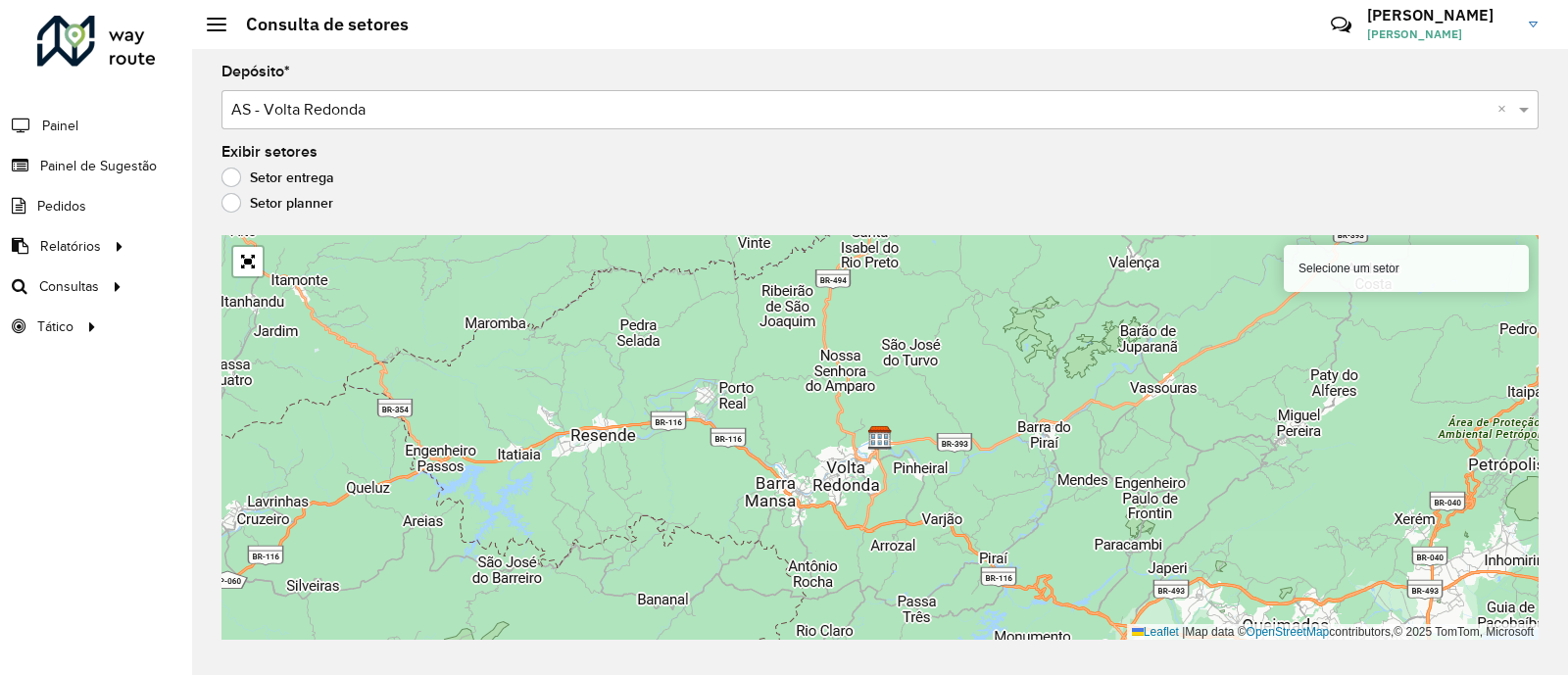
click at [360, 122] on div "Selecione um depósito × AS - Volta Redonda ×" at bounding box center [879, 109] width 1317 height 39
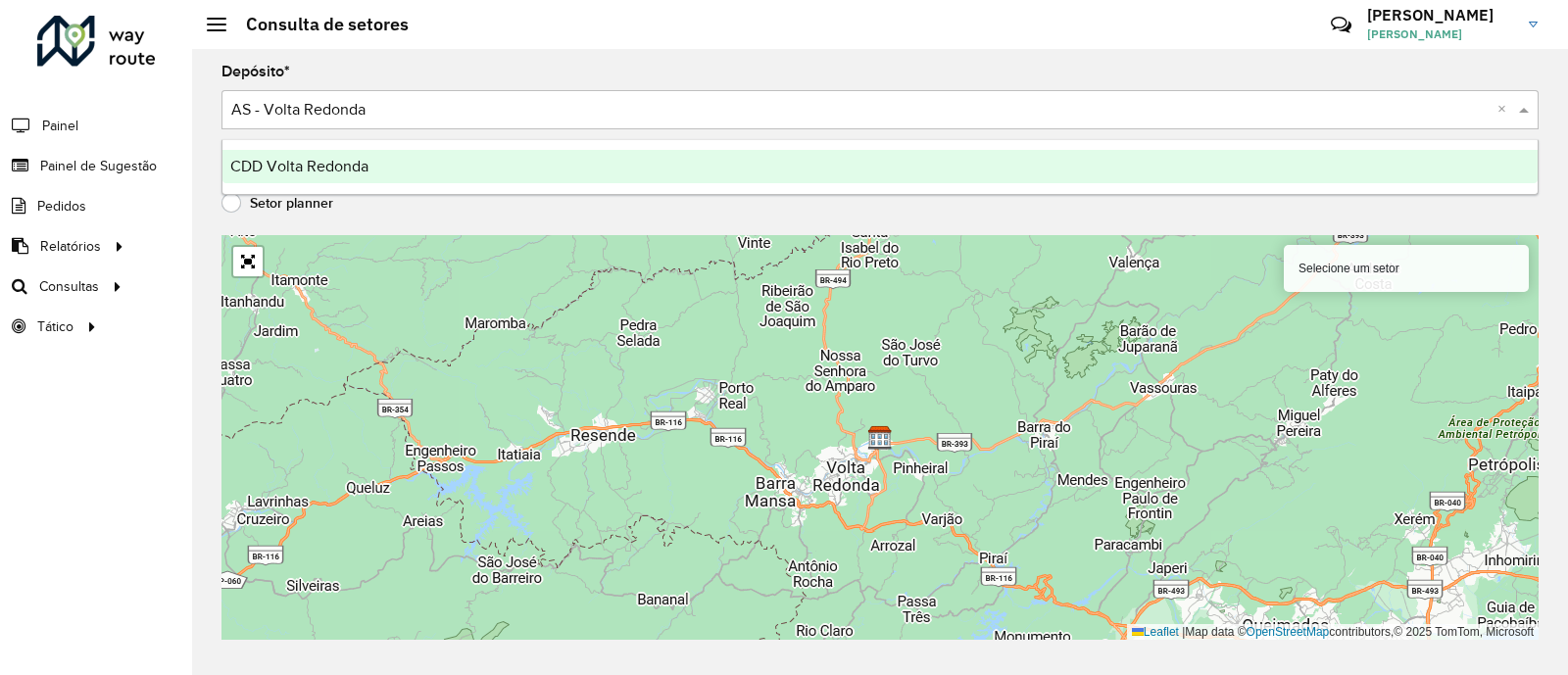
click at [331, 169] on span "CDD Volta Redonda" at bounding box center [299, 166] width 138 height 17
